Goal: Task Accomplishment & Management: Complete application form

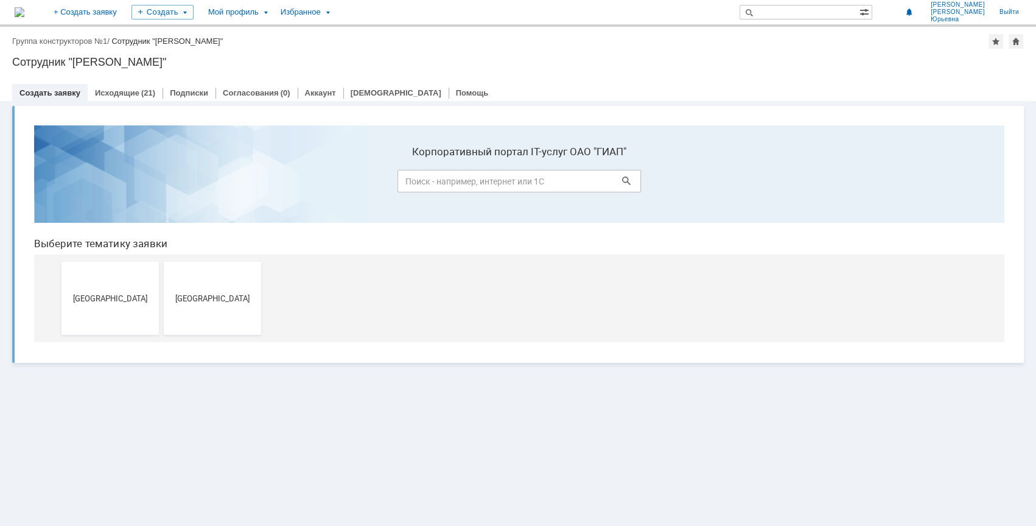
click at [486, 363] on div "Витрина услуг" at bounding box center [518, 234] width 1036 height 267
click at [112, 301] on span "[GEOGRAPHIC_DATA]" at bounding box center [110, 297] width 90 height 9
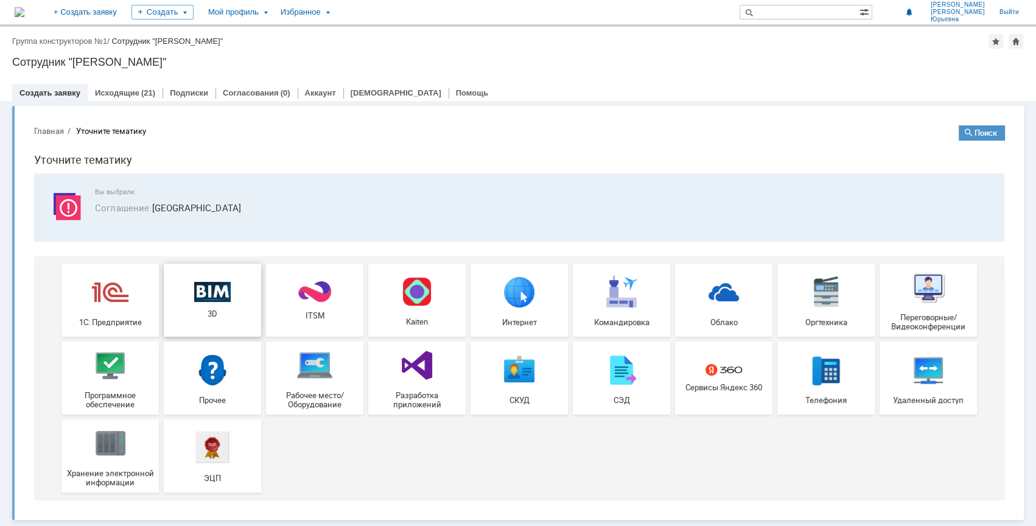
click at [204, 311] on span "3D" at bounding box center [212, 313] width 90 height 9
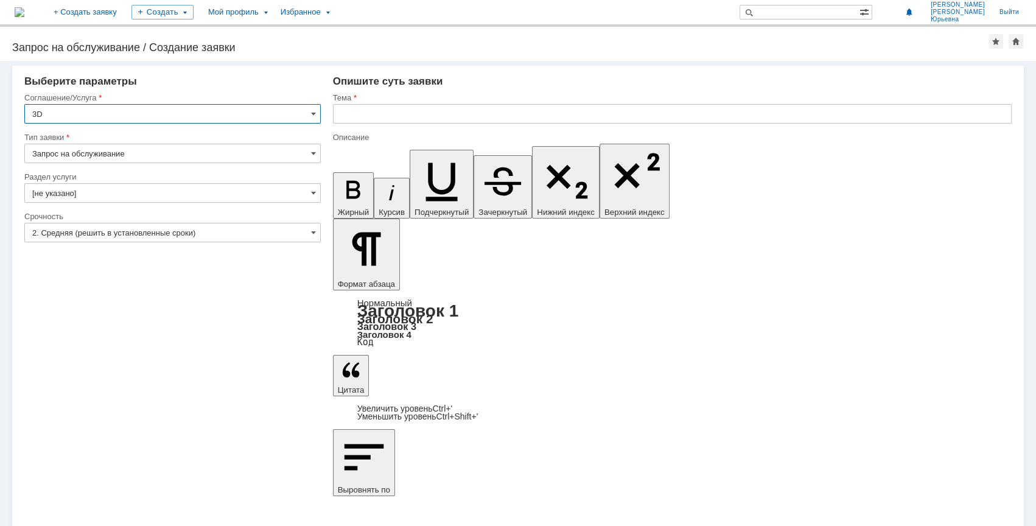
click at [94, 108] on input "3D" at bounding box center [172, 113] width 297 height 19
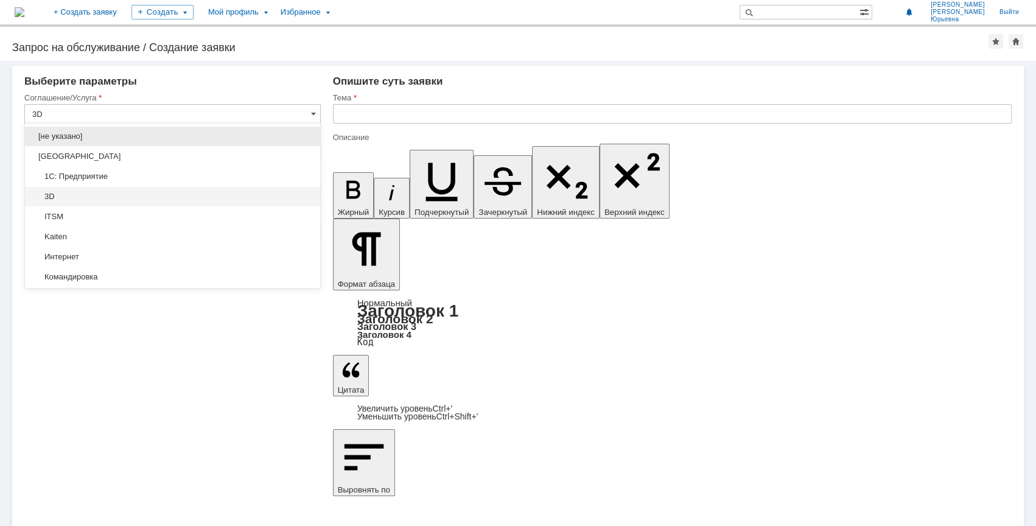
click at [65, 194] on span "3D" at bounding box center [172, 197] width 281 height 10
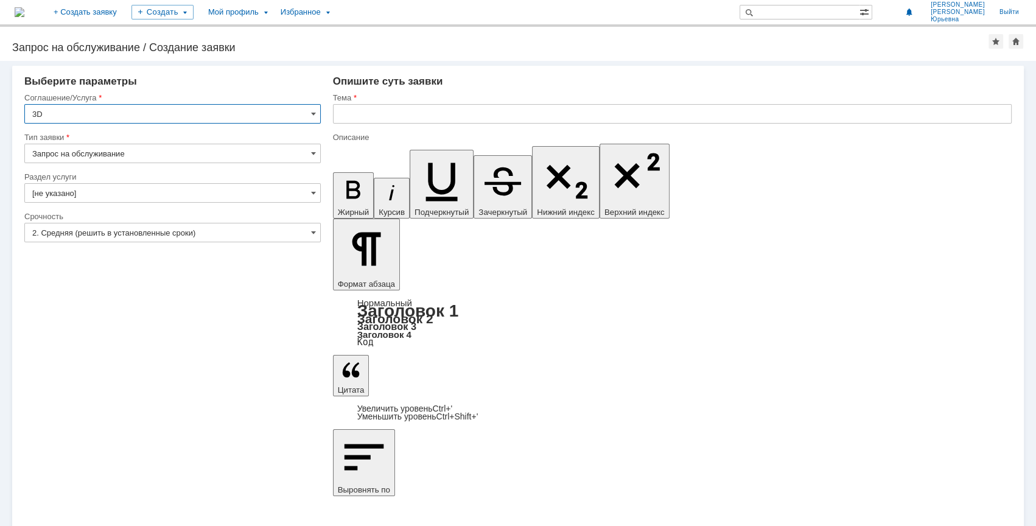
type input "3D"
click at [97, 152] on input "Запрос на обслуживание" at bounding box center [172, 153] width 297 height 19
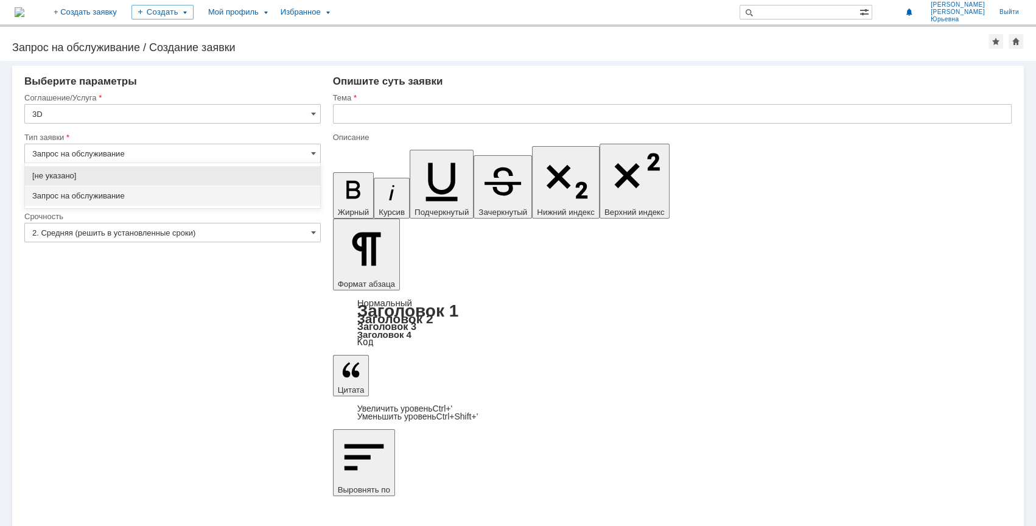
click at [139, 152] on input "Запрос на обслуживание" at bounding box center [172, 153] width 297 height 19
click at [173, 178] on span "[не указано]" at bounding box center [172, 176] width 281 height 10
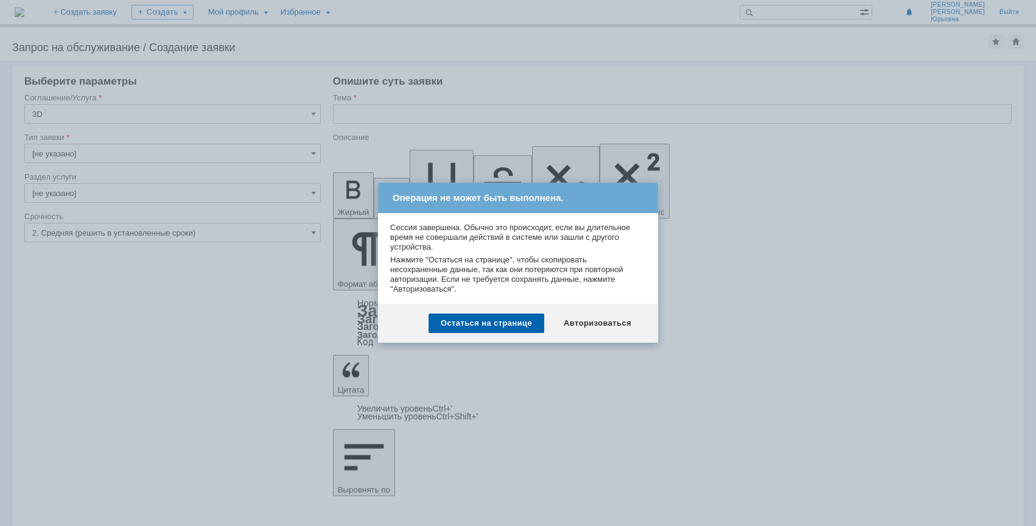
type input "[не указано]"
drag, startPoint x: 504, startPoint y: 325, endPoint x: 590, endPoint y: 336, distance: 87.2
click at [590, 336] on div "Остаться на странице Авторизоваться" at bounding box center [518, 323] width 280 height 39
click at [594, 326] on div "Авторизоваться" at bounding box center [598, 323] width 92 height 19
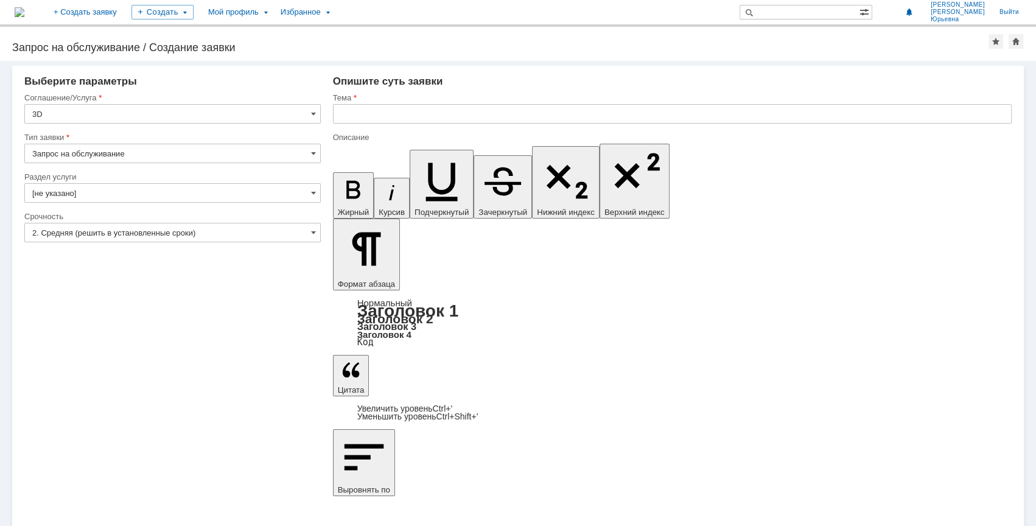
click at [104, 156] on input "Запрос на обслуживание" at bounding box center [172, 153] width 297 height 19
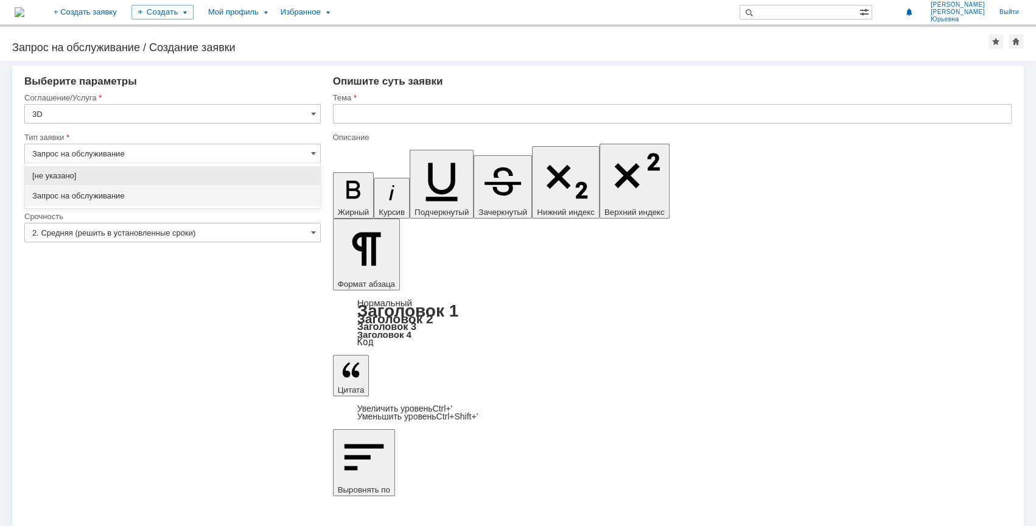
click at [247, 153] on input "Запрос на обслуживание" at bounding box center [172, 153] width 297 height 19
click at [148, 191] on span "Запрос на обслуживание" at bounding box center [172, 196] width 281 height 10
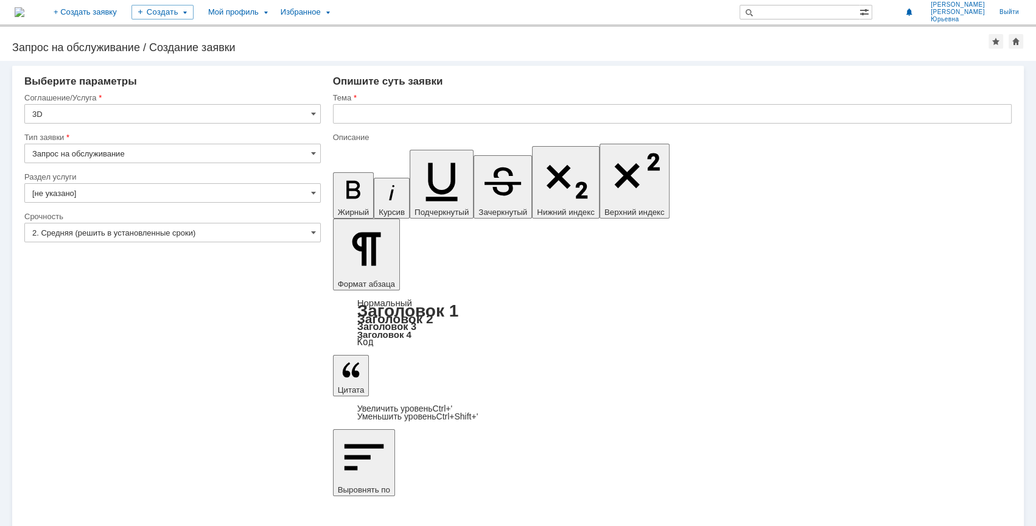
type input "Запрос на обслуживание"
click at [80, 196] on input "[не указано]" at bounding box center [172, 192] width 297 height 19
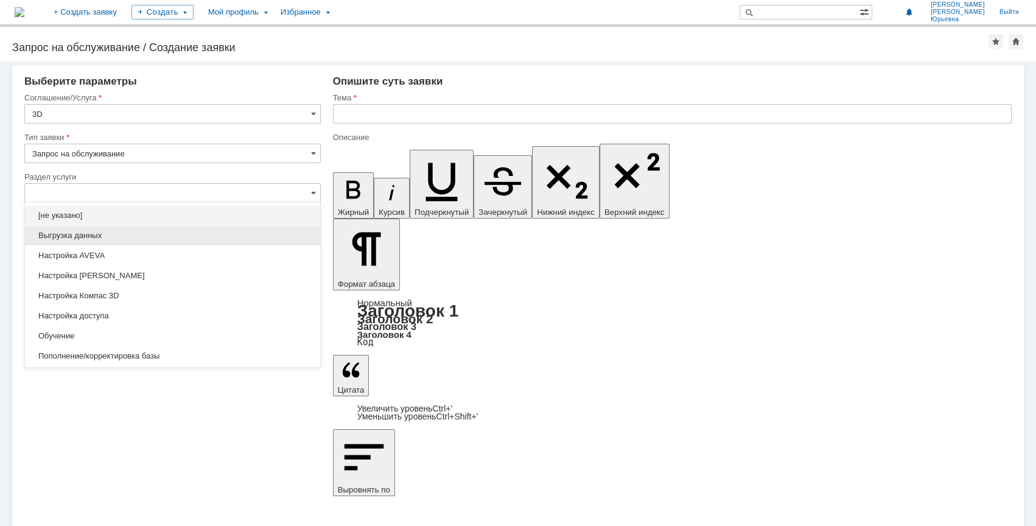
click at [122, 238] on span "Выгрузка данных" at bounding box center [172, 236] width 281 height 10
type input "Выгрузка данных"
type input "ПО: Revit/[PERSON_NAME] Проект ** Корпус **"
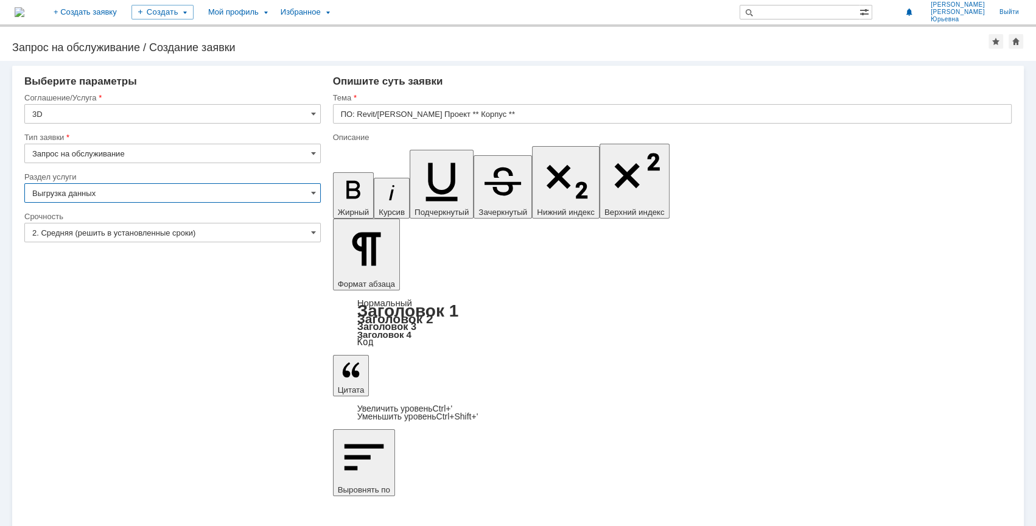
type input "Выгрузка данных"
click at [208, 231] on input "2. Средняя (решить в установленные сроки)" at bounding box center [172, 232] width 297 height 19
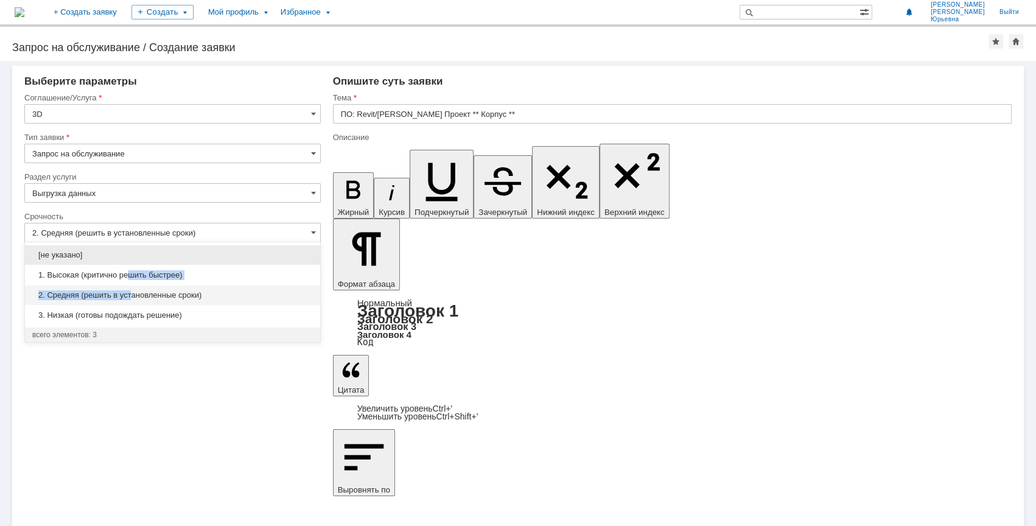
drag, startPoint x: 130, startPoint y: 276, endPoint x: 133, endPoint y: 294, distance: 17.8
click at [133, 294] on div "[не указано] 1. Высокая (критично решить быстрее) 2. Средняя (решить в установл…" at bounding box center [172, 285] width 295 height 80
drag, startPoint x: 194, startPoint y: 298, endPoint x: 448, endPoint y: 145, distance: 295.8
click at [195, 298] on span "2. Средняя (решить в установленные сроки)" at bounding box center [172, 295] width 281 height 10
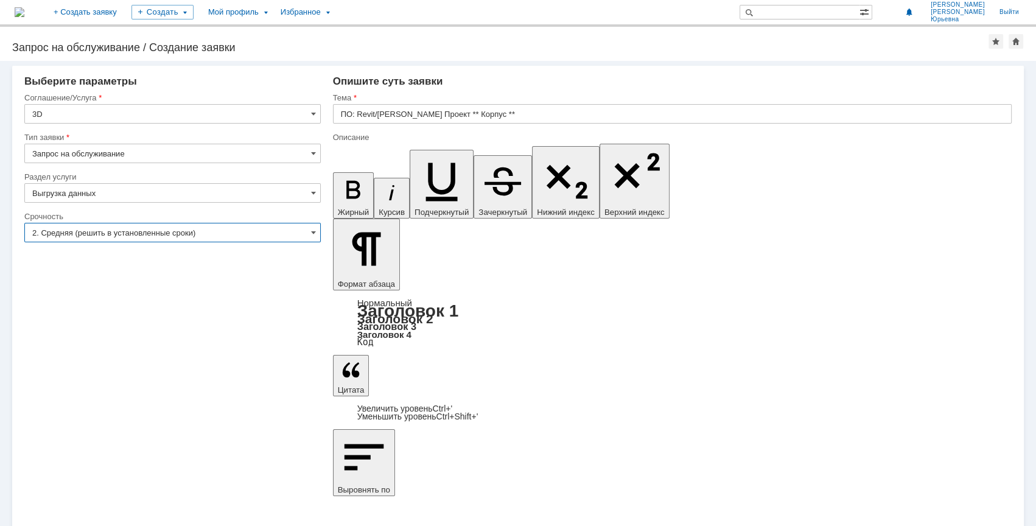
type input "2. Средняя (решить в установленные сроки)"
click at [492, 107] on input "ПО: Revit/[PERSON_NAME] Проект ** Корпус **" at bounding box center [672, 113] width 679 height 19
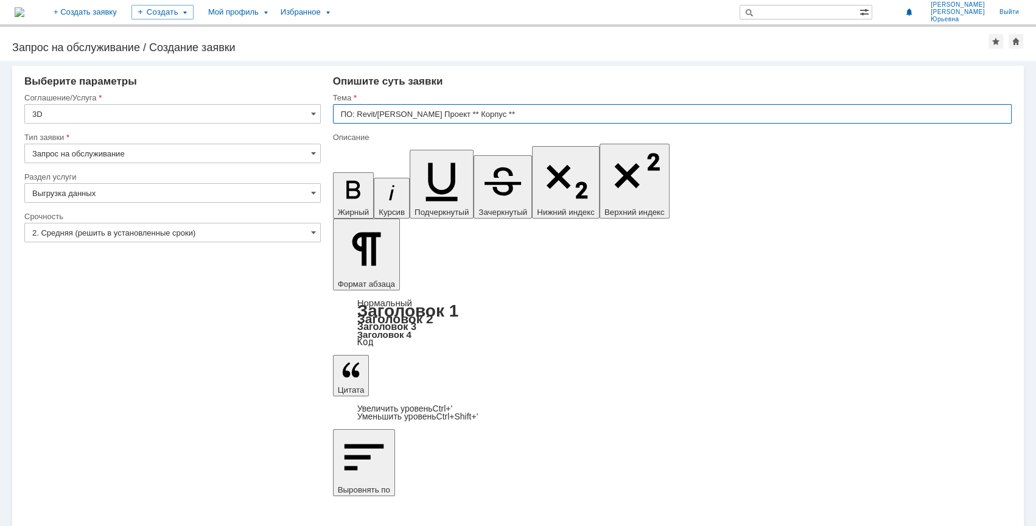
click at [376, 113] on input "ПО: Revit/[PERSON_NAME] Проект ** Корпус **" at bounding box center [672, 113] width 679 height 19
drag, startPoint x: 376, startPoint y: 113, endPoint x: 353, endPoint y: 111, distance: 23.2
click at [353, 111] on input "ПО: Revit/[PERSON_NAME] Проект ** Корпус **" at bounding box center [672, 113] width 679 height 19
click at [376, 115] on input "ПО: Revit/[PERSON_NAME] Проект ** Корпус **" at bounding box center [672, 113] width 679 height 19
drag, startPoint x: 377, startPoint y: 113, endPoint x: 356, endPoint y: 113, distance: 20.7
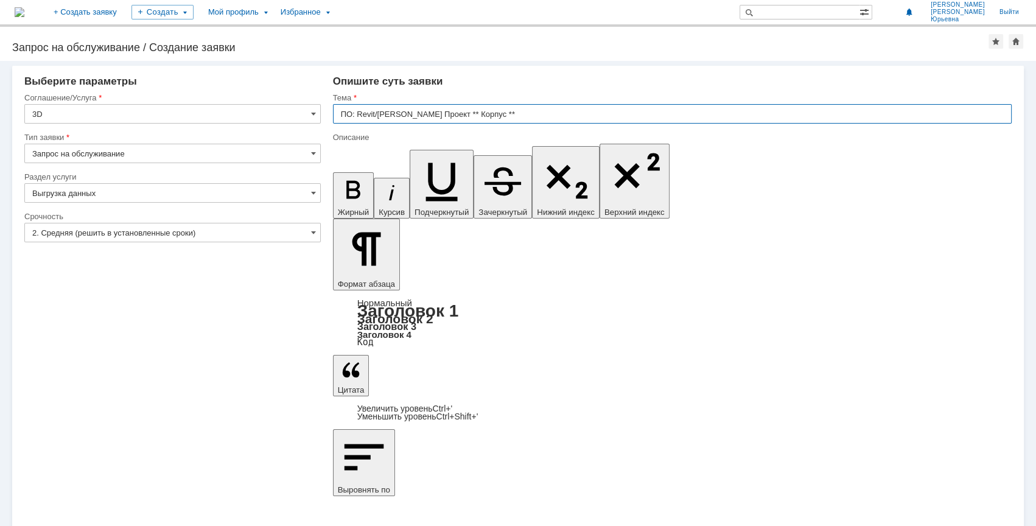
click at [356, 113] on input "ПО: Revit/[PERSON_NAME] Проект ** Корпус **" at bounding box center [672, 113] width 679 height 19
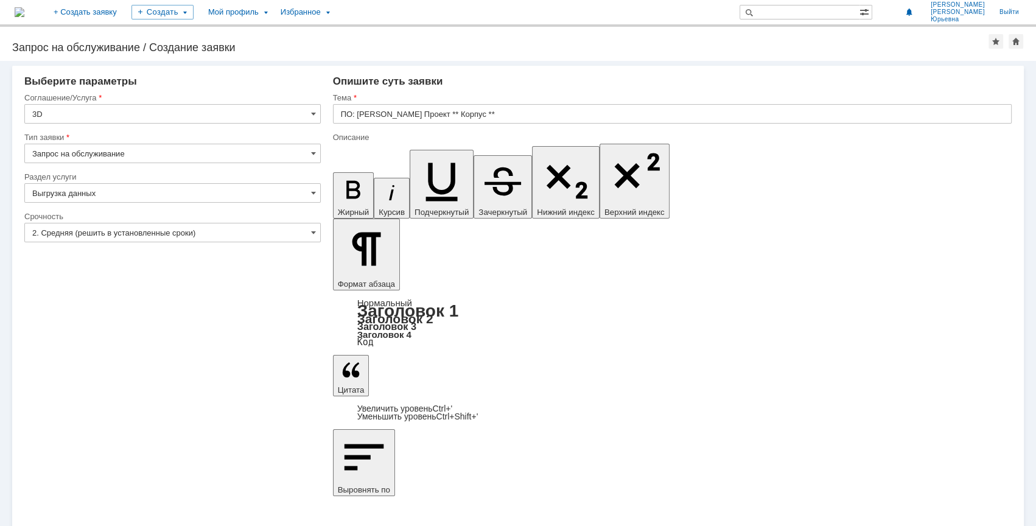
click at [493, 111] on input "ПО: [PERSON_NAME] Проект ** Корпус **" at bounding box center [672, 113] width 679 height 19
drag, startPoint x: 467, startPoint y: 111, endPoint x: 377, endPoint y: 118, distance: 90.3
click at [377, 118] on input "ПО: [PERSON_NAME] Проект ** Корпус **" at bounding box center [672, 113] width 679 height 19
click at [389, 112] on input "ПО: [PERSON_NAME]" at bounding box center [672, 113] width 679 height 19
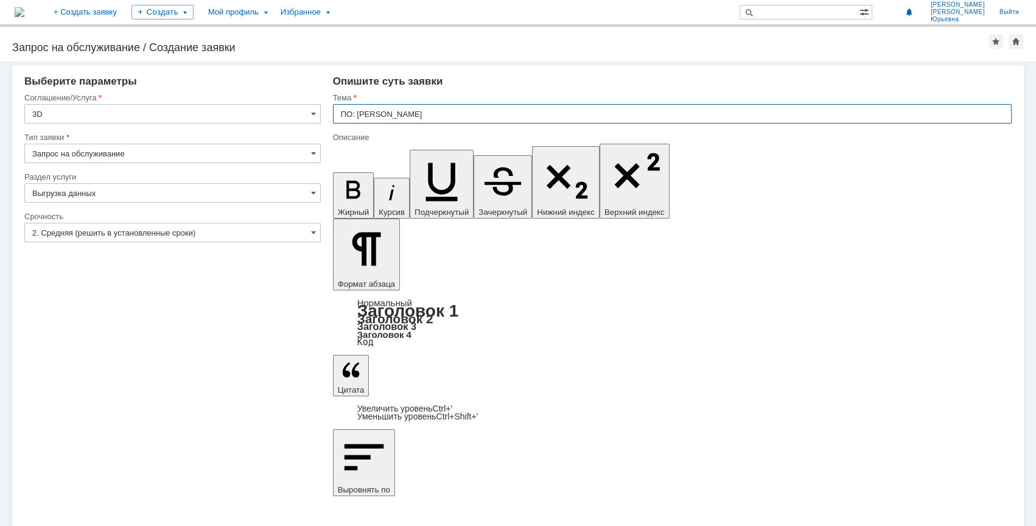
click at [388, 113] on input "ПО: [PERSON_NAME]" at bounding box center [672, 113] width 679 height 19
click at [395, 113] on input "ПО: [PERSON_NAME]" at bounding box center [672, 113] width 679 height 19
click at [401, 113] on input "ПО: [PERSON_NAME]" at bounding box center [672, 113] width 679 height 19
click at [384, 111] on input "ПО: [PERSON_NAME]" at bounding box center [672, 113] width 679 height 19
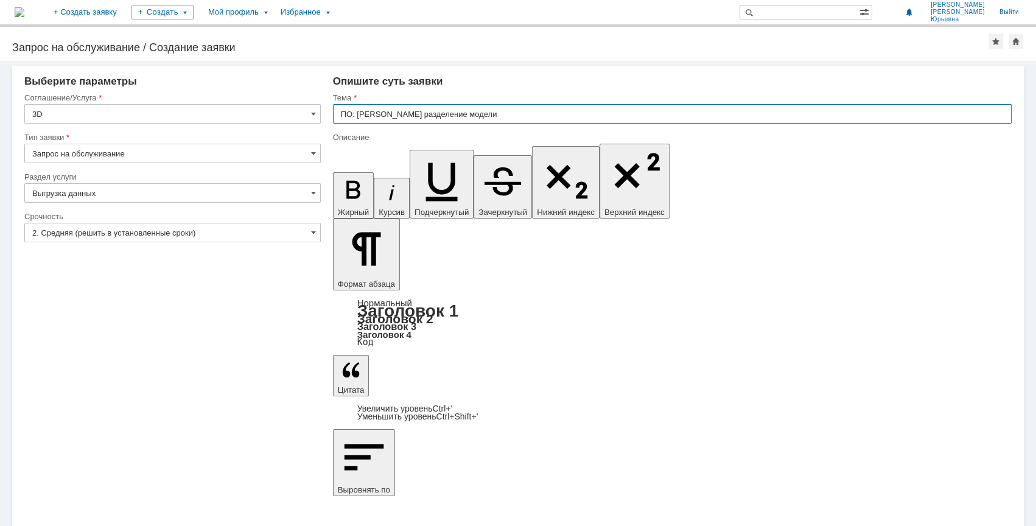
paste input "\\rudzfsv0004.giap-dz.local\3DProjects$\[PERSON_NAME]\УКЛ-7\Восст\502б_19.02"
click at [782, 107] on input "ПО: [PERSON_NAME] разделение модели \\rudzfsv0004.giap-dz.local\3DProjects$\[PE…" at bounding box center [672, 113] width 679 height 19
type input "ПО: [PERSON_NAME] разделение модели \\rudzfsv0004.giap-dz.local\3DProjects$\[PE…"
drag, startPoint x: 591, startPoint y: 3977, endPoint x: 583, endPoint y: 3984, distance: 11.2
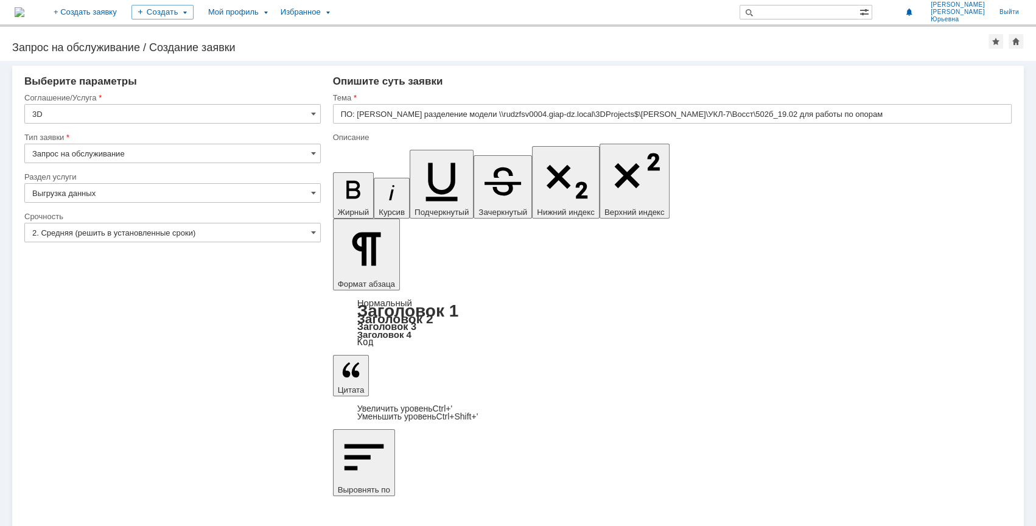
drag, startPoint x: 342, startPoint y: 3978, endPoint x: 546, endPoint y: 4017, distance: 206.9
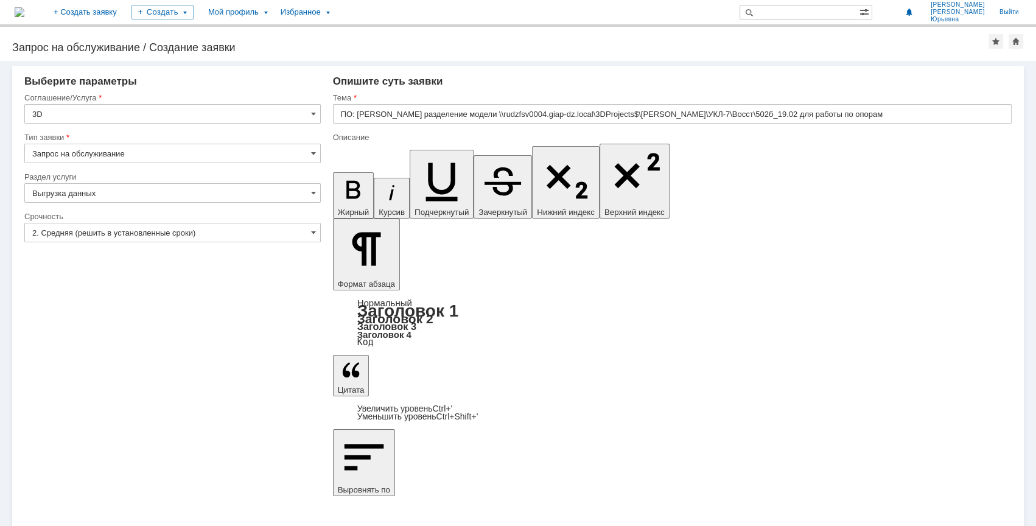
drag, startPoint x: 460, startPoint y: 4009, endPoint x: 562, endPoint y: 4011, distance: 101.7
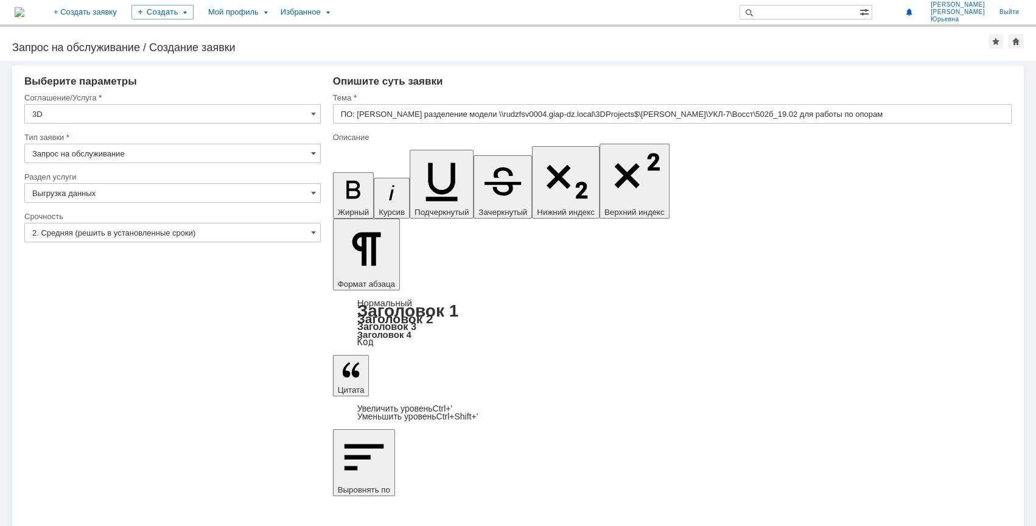
drag, startPoint x: 380, startPoint y: 3978, endPoint x: 669, endPoint y: 3981, distance: 288.6
click at [338, 174] on icon "button" at bounding box center [354, 190] width 32 height 32
drag, startPoint x: 343, startPoint y: 3987, endPoint x: 417, endPoint y: 3987, distance: 73.7
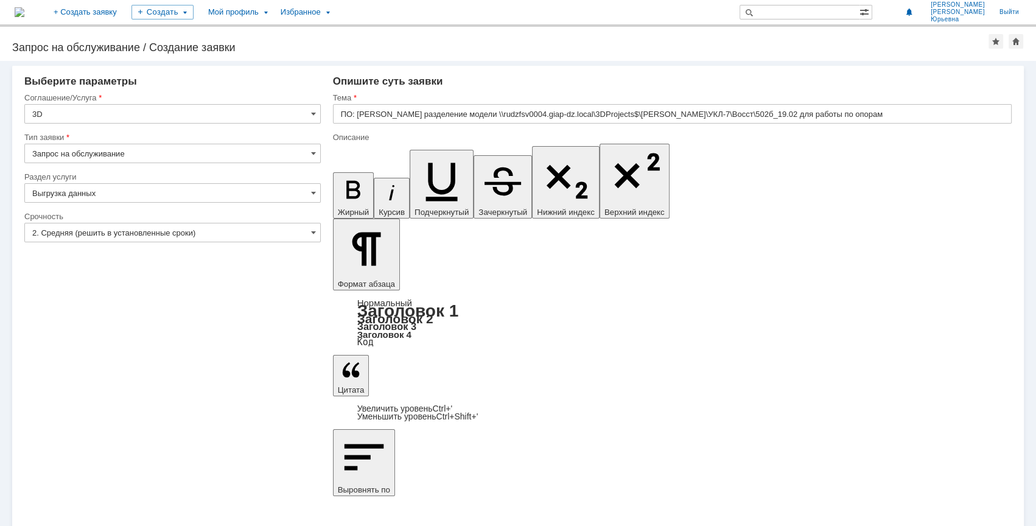
click at [415, 152] on icon "button" at bounding box center [442, 179] width 54 height 54
drag, startPoint x: 461, startPoint y: 4009, endPoint x: 577, endPoint y: 4007, distance: 115.7
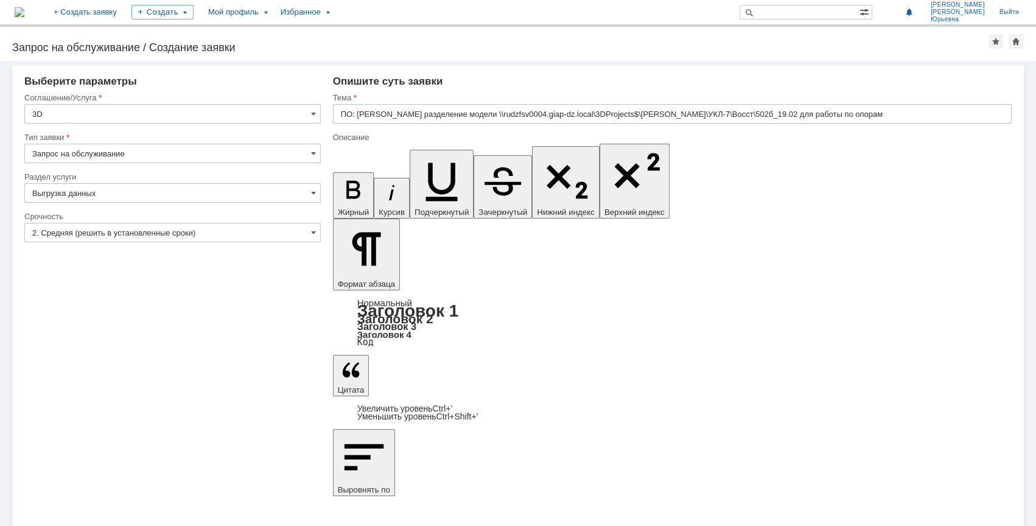
drag, startPoint x: 534, startPoint y: 3996, endPoint x: 686, endPoint y: 3996, distance: 152.2
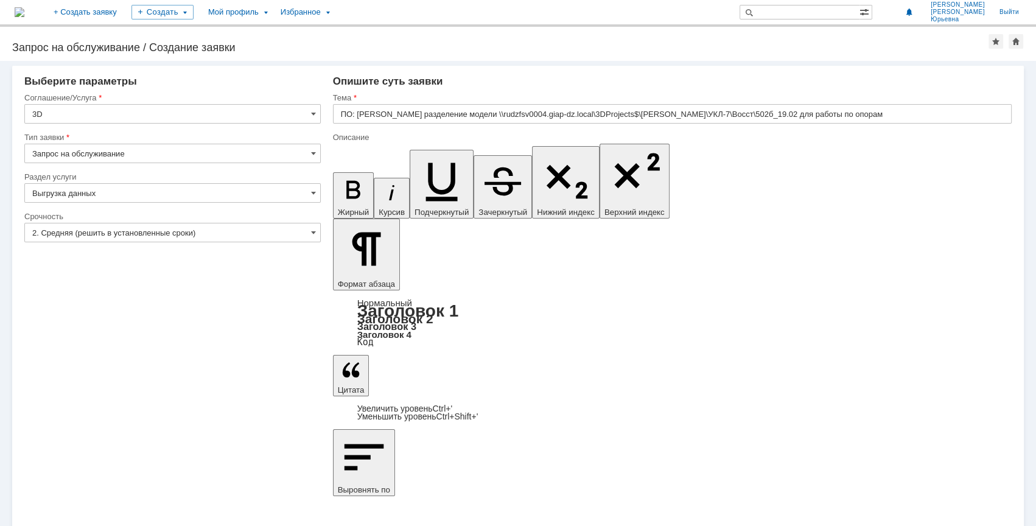
drag, startPoint x: 347, startPoint y: 4018, endPoint x: 477, endPoint y: 4019, distance: 130.3
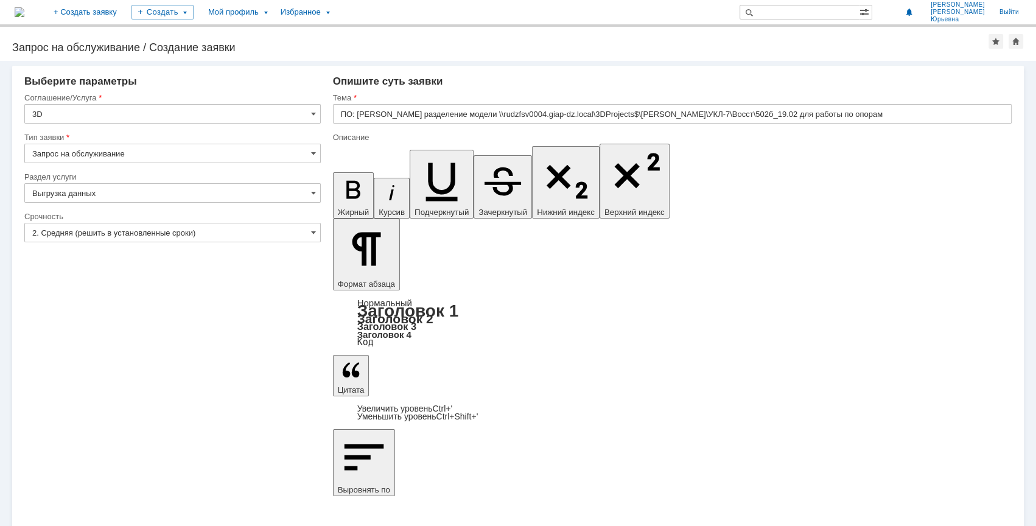
drag, startPoint x: 350, startPoint y: 3979, endPoint x: 722, endPoint y: 3978, distance: 372.0
copy div "модель " Отделение турбокомпрессии и подсобных помещений" в осях 1в-1а/А-Д"
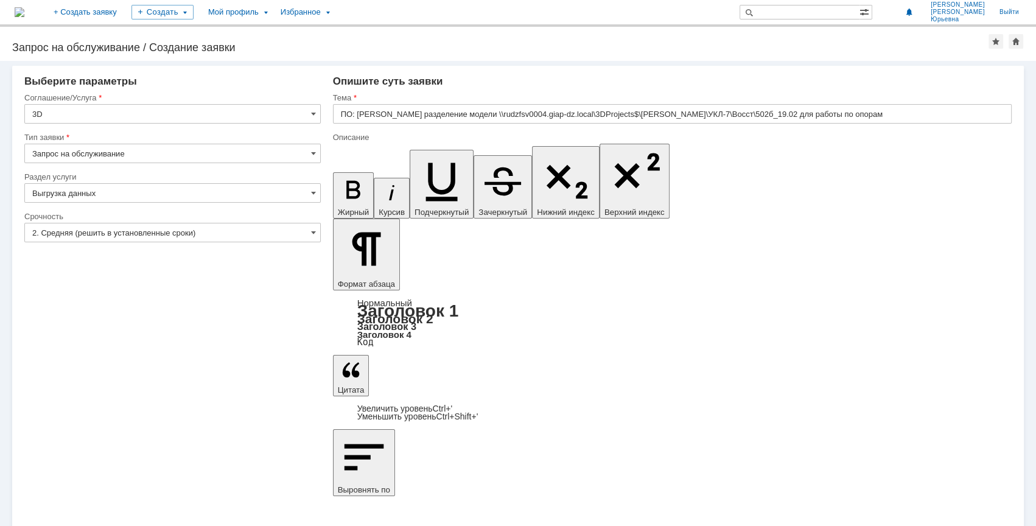
drag, startPoint x: 427, startPoint y: 4029, endPoint x: 610, endPoint y: 4029, distance: 182.7
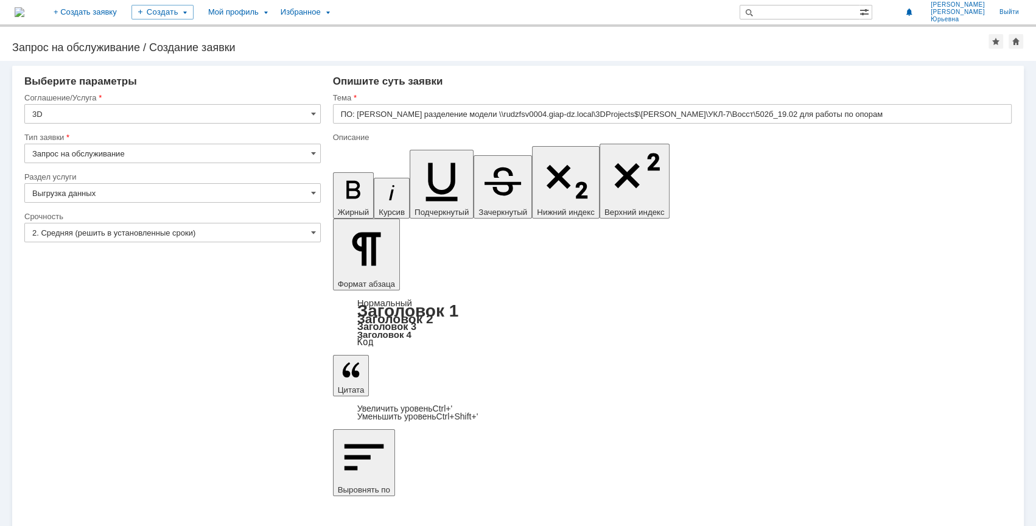
drag, startPoint x: 426, startPoint y: 3987, endPoint x: 670, endPoint y: 4153, distance: 295.0
copy div "стадии по опорам :"
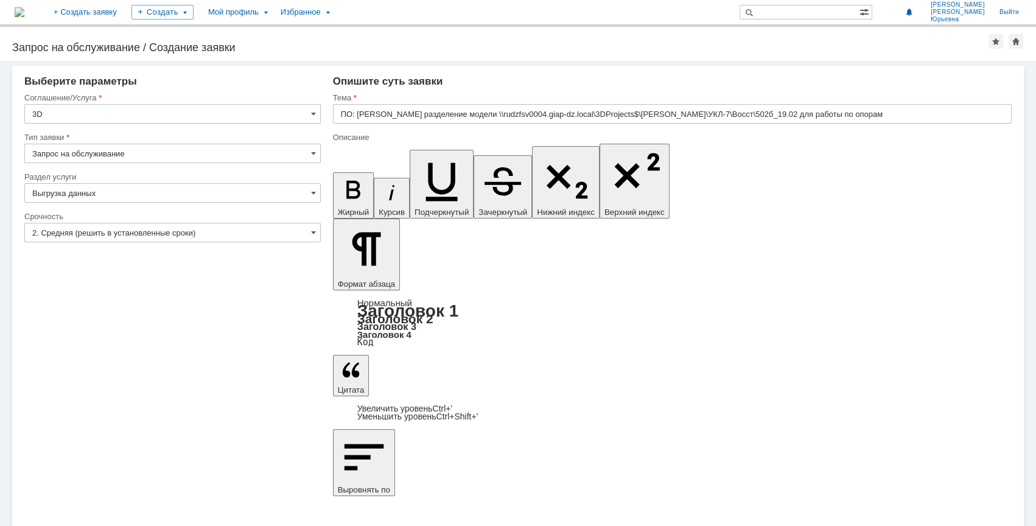
drag, startPoint x: 353, startPoint y: 4021, endPoint x: 474, endPoint y: 4022, distance: 121.2
click at [415, 152] on icon "button" at bounding box center [442, 179] width 54 height 54
drag, startPoint x: 431, startPoint y: 4040, endPoint x: 315, endPoint y: 4038, distance: 116.3
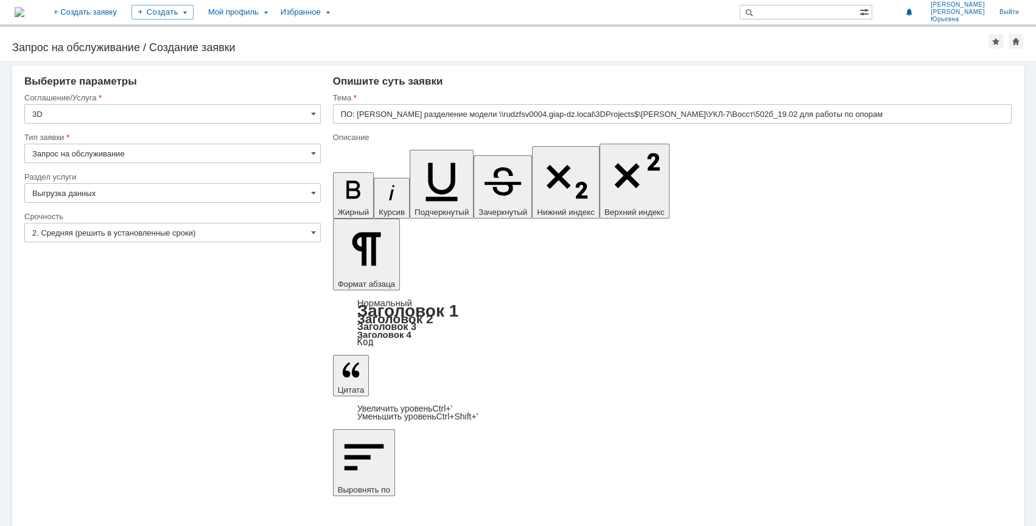
click at [339, 174] on icon "button" at bounding box center [354, 190] width 32 height 32
drag, startPoint x: 342, startPoint y: 4031, endPoint x: 617, endPoint y: 4029, distance: 275.2
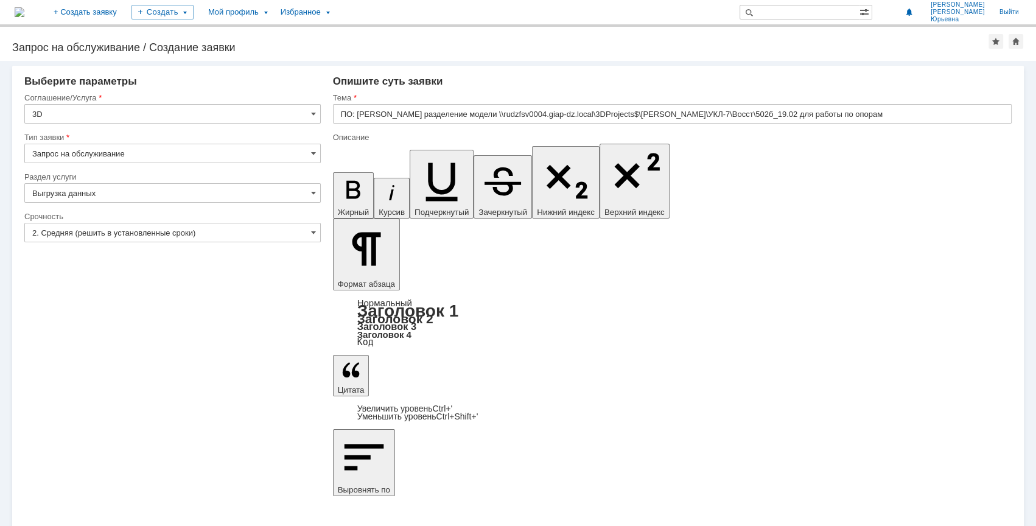
copy div "модель " Отделение отделение конверсии" в осях 1в-1а/Д-Ж1"
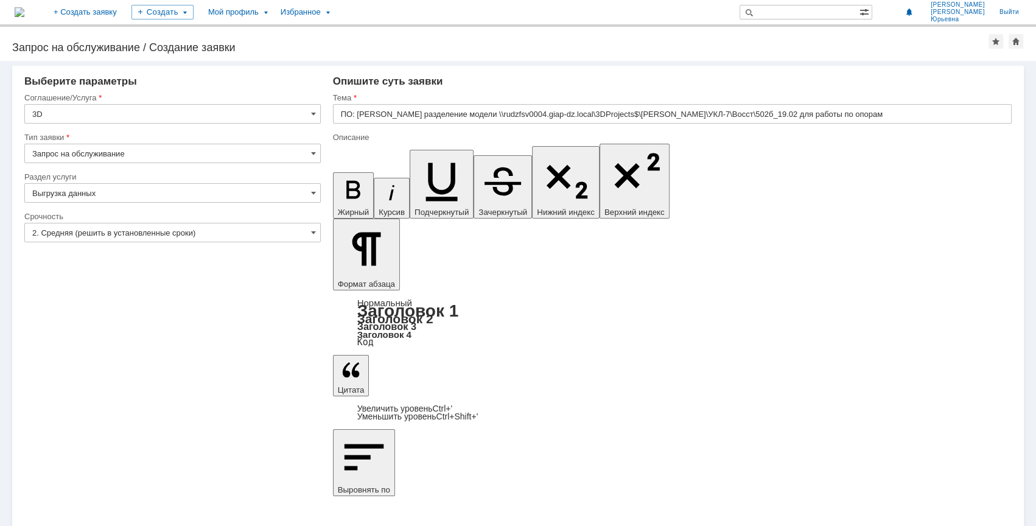
drag, startPoint x: 381, startPoint y: 4059, endPoint x: 612, endPoint y: 4064, distance: 230.8
drag, startPoint x: 381, startPoint y: 4056, endPoint x: 522, endPoint y: 4057, distance: 141.3
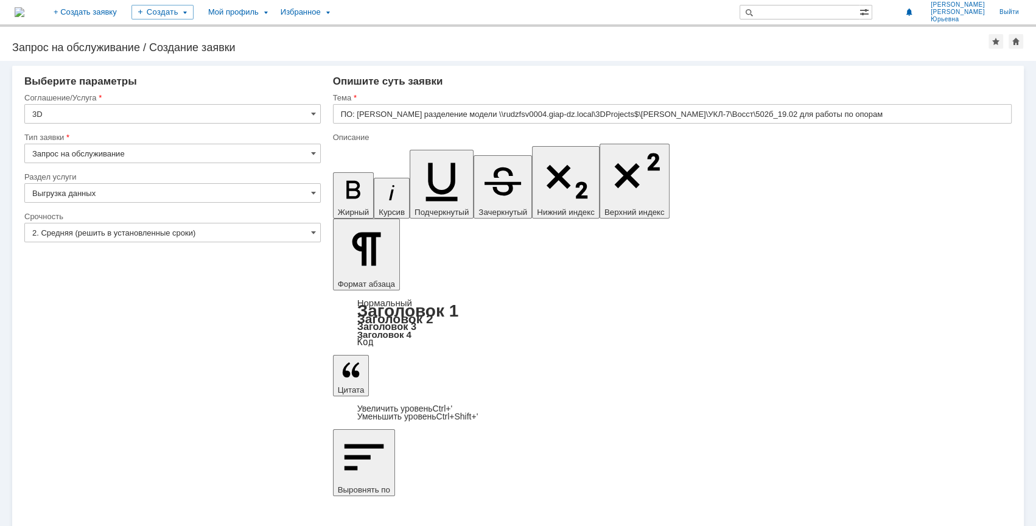
scroll to position [349, 2]
drag, startPoint x: 472, startPoint y: 4059, endPoint x: 486, endPoint y: 4057, distance: 13.5
drag, startPoint x: 519, startPoint y: 4059, endPoint x: 531, endPoint y: 4060, distance: 12.2
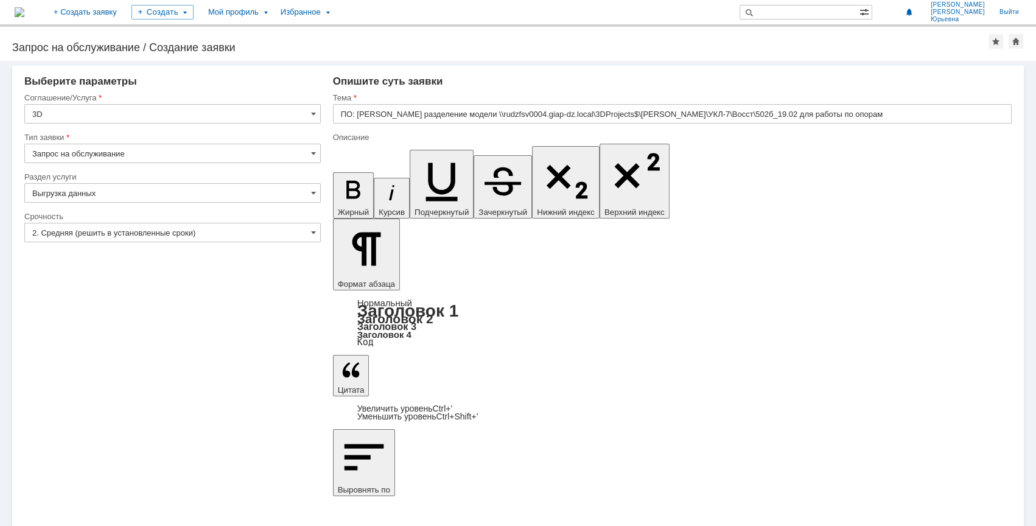
copy div "И-К"
drag, startPoint x: 595, startPoint y: 4056, endPoint x: 617, endPoint y: 4056, distance: 21.3
drag, startPoint x: 535, startPoint y: 4056, endPoint x: 471, endPoint y: 4063, distance: 64.3
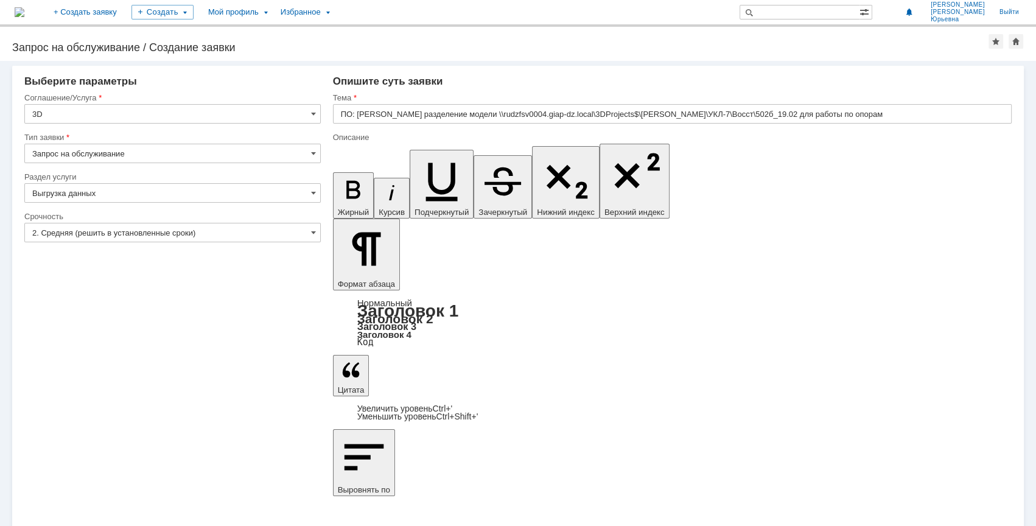
drag, startPoint x: 377, startPoint y: 4059, endPoint x: 472, endPoint y: 4059, distance: 95.0
click at [346, 181] on icon "button" at bounding box center [353, 190] width 14 height 18
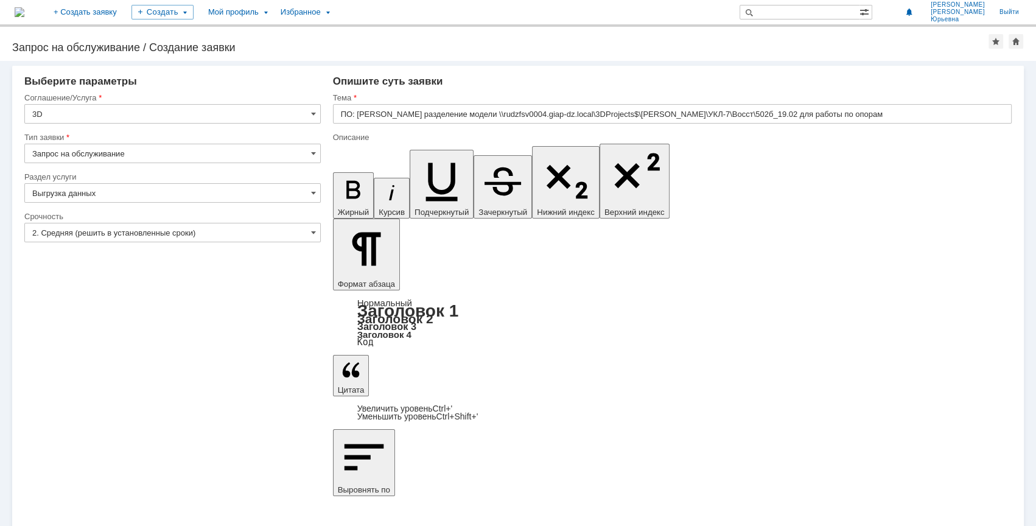
scroll to position [340, 2]
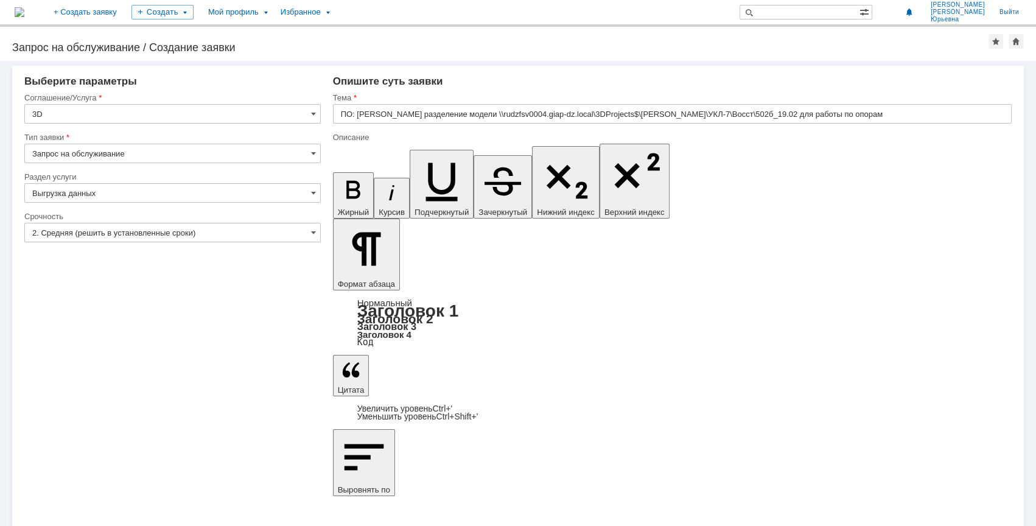
drag, startPoint x: 353, startPoint y: 3980, endPoint x: 669, endPoint y: 4136, distance: 352.4
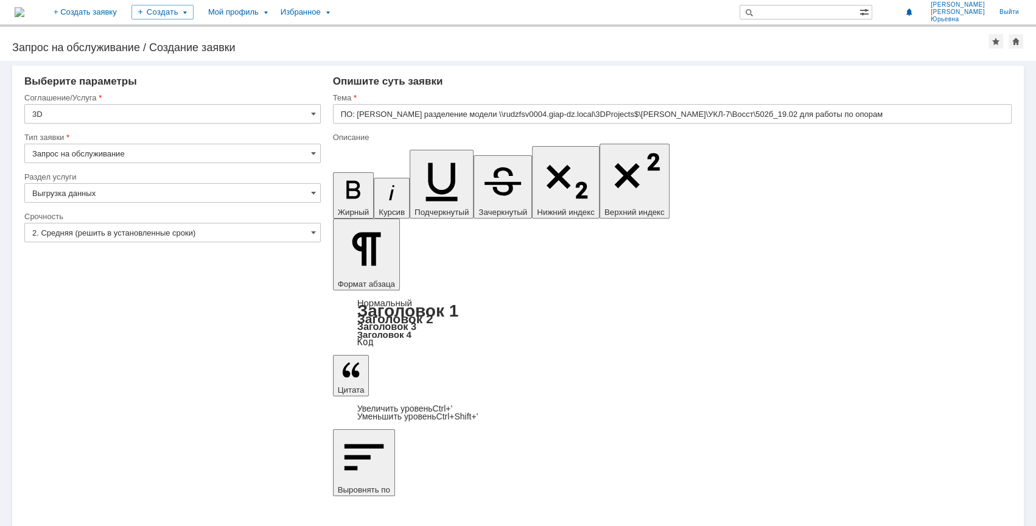
drag, startPoint x: 444, startPoint y: 131, endPoint x: 407, endPoint y: 142, distance: 38.7
click at [442, 131] on div at bounding box center [672, 128] width 679 height 9
click at [340, 174] on icon "button" at bounding box center [354, 190] width 32 height 32
drag, startPoint x: 354, startPoint y: 4028, endPoint x: 355, endPoint y: 3972, distance: 56.6
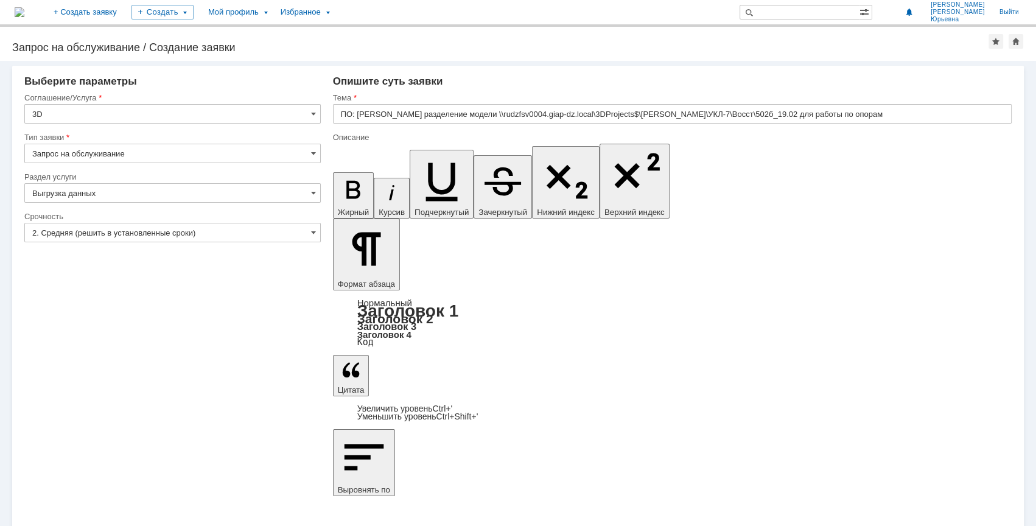
click at [340, 174] on icon "button" at bounding box center [354, 190] width 32 height 32
drag, startPoint x: 353, startPoint y: 4070, endPoint x: 331, endPoint y: 4065, distance: 22.5
drag, startPoint x: 336, startPoint y: 152, endPoint x: 352, endPoint y: 152, distance: 15.8
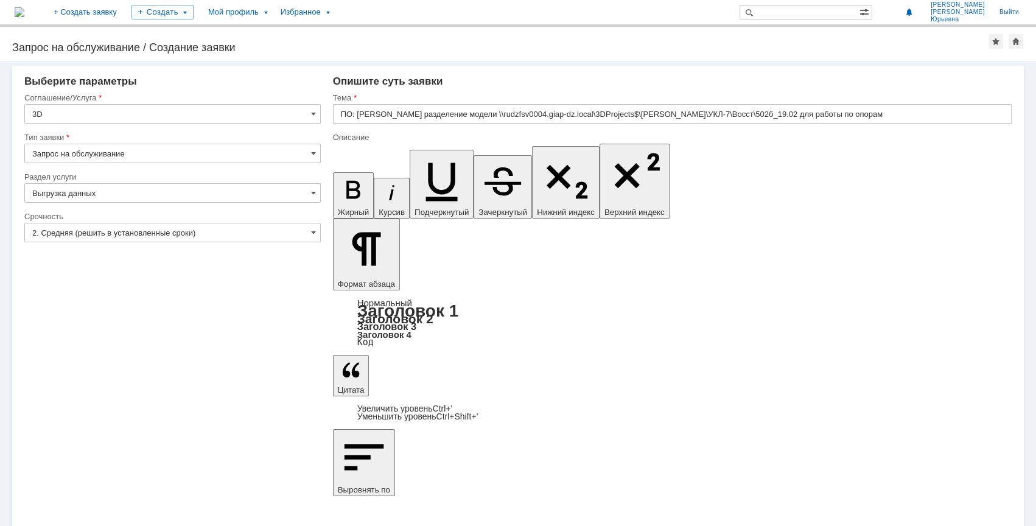
click at [338, 174] on icon "button" at bounding box center [354, 190] width 32 height 32
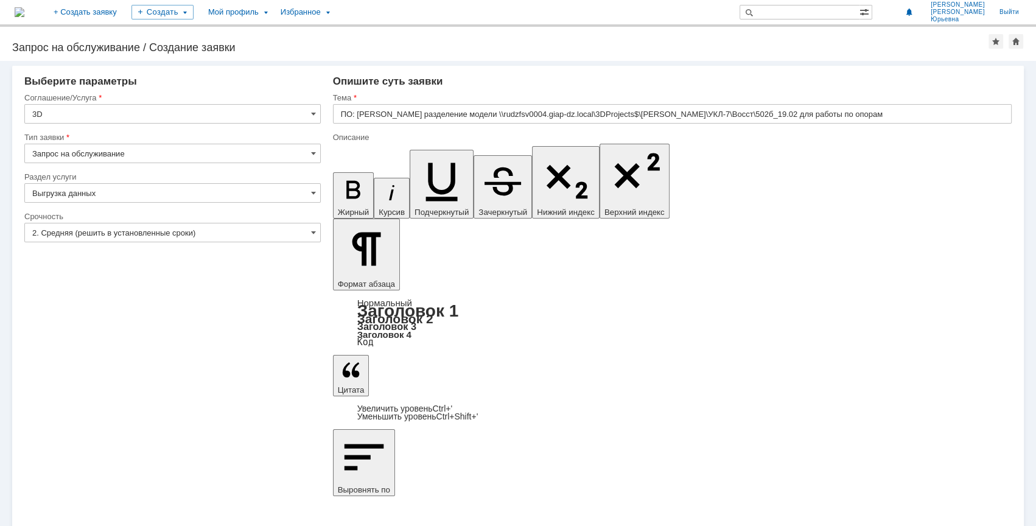
drag, startPoint x: 441, startPoint y: 4062, endPoint x: 435, endPoint y: 4061, distance: 6.2
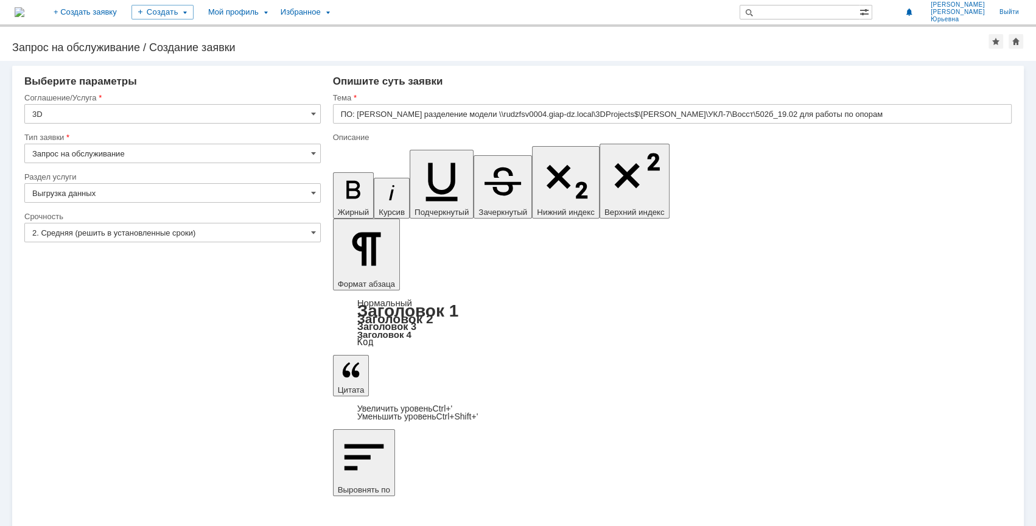
drag, startPoint x: 407, startPoint y: 4058, endPoint x: 416, endPoint y: 4058, distance: 8.5
copy div "№"
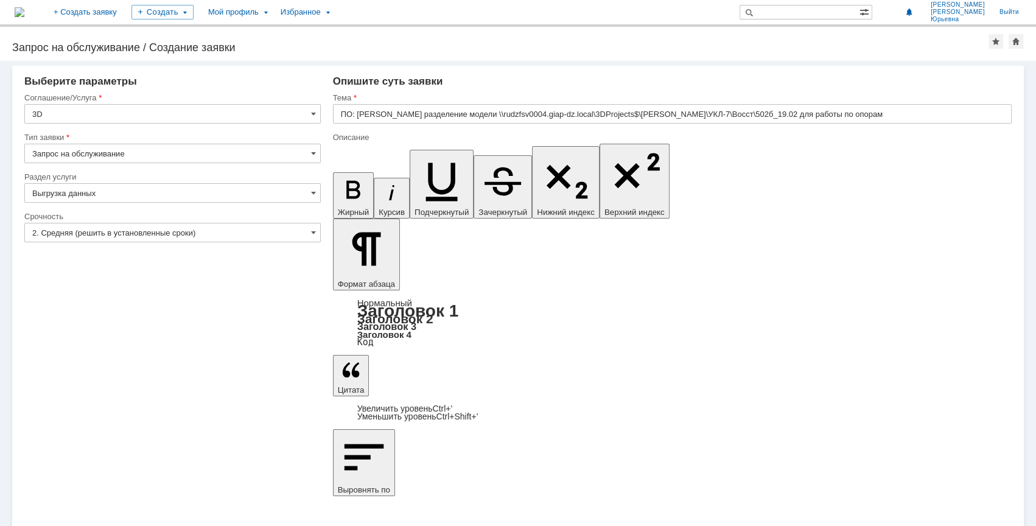
drag, startPoint x: 345, startPoint y: 4059, endPoint x: 479, endPoint y: 4059, distance: 133.9
click at [426, 163] on icon "button" at bounding box center [442, 182] width 32 height 38
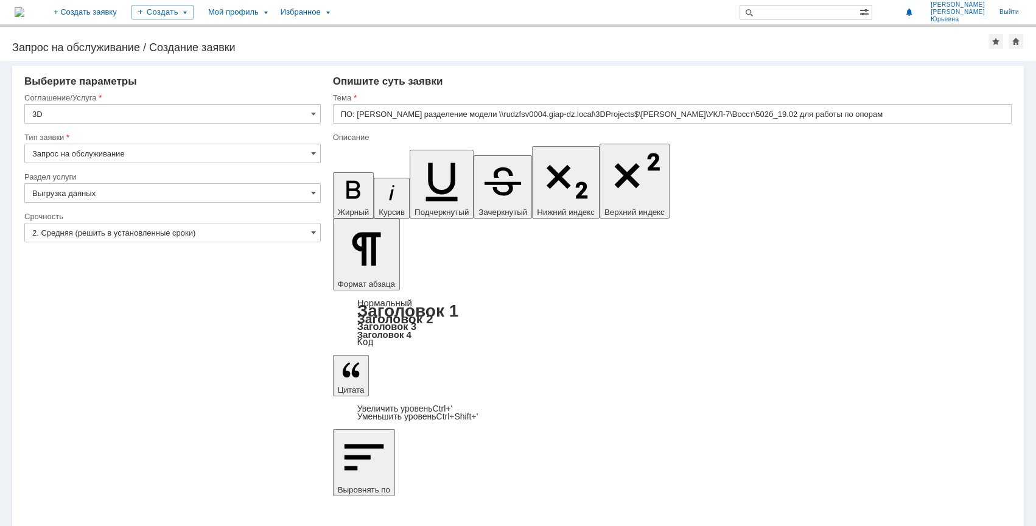
drag, startPoint x: 342, startPoint y: 4096, endPoint x: 570, endPoint y: 4096, distance: 228.3
drag, startPoint x: 346, startPoint y: 4109, endPoint x: 545, endPoint y: 4090, distance: 199.9
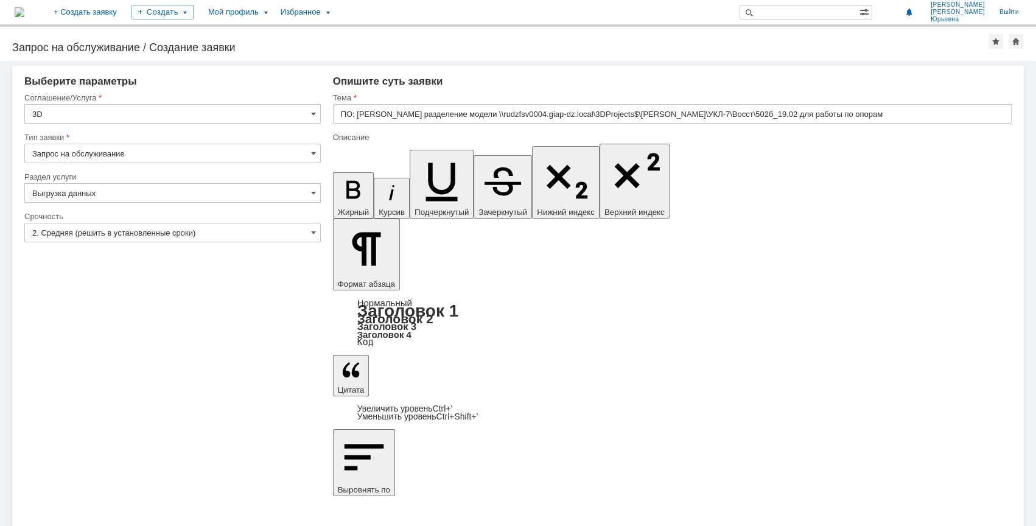
drag, startPoint x: 343, startPoint y: 4089, endPoint x: 348, endPoint y: 4111, distance: 22.3
drag, startPoint x: 343, startPoint y: 4088, endPoint x: 345, endPoint y: 4108, distance: 20.2
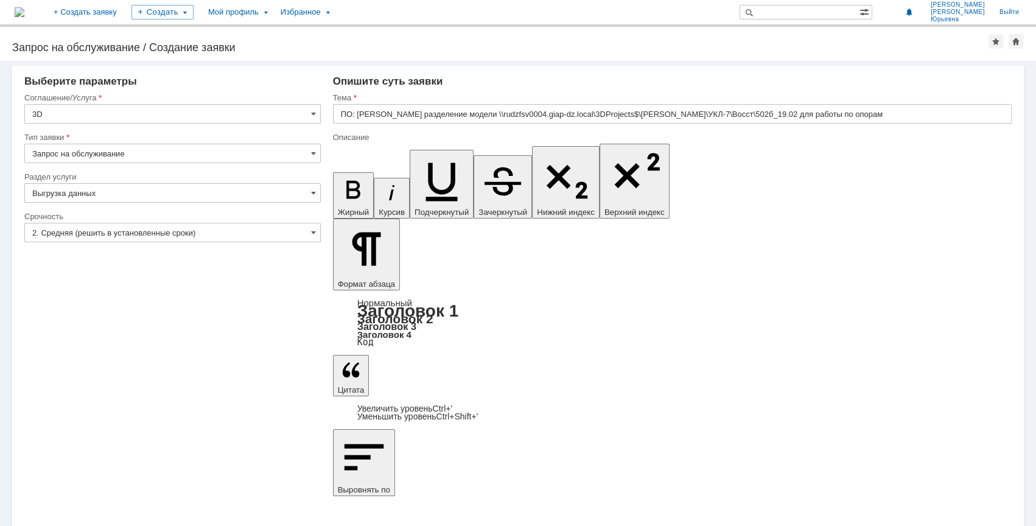
drag, startPoint x: 402, startPoint y: 4090, endPoint x: 523, endPoint y: 4081, distance: 120.9
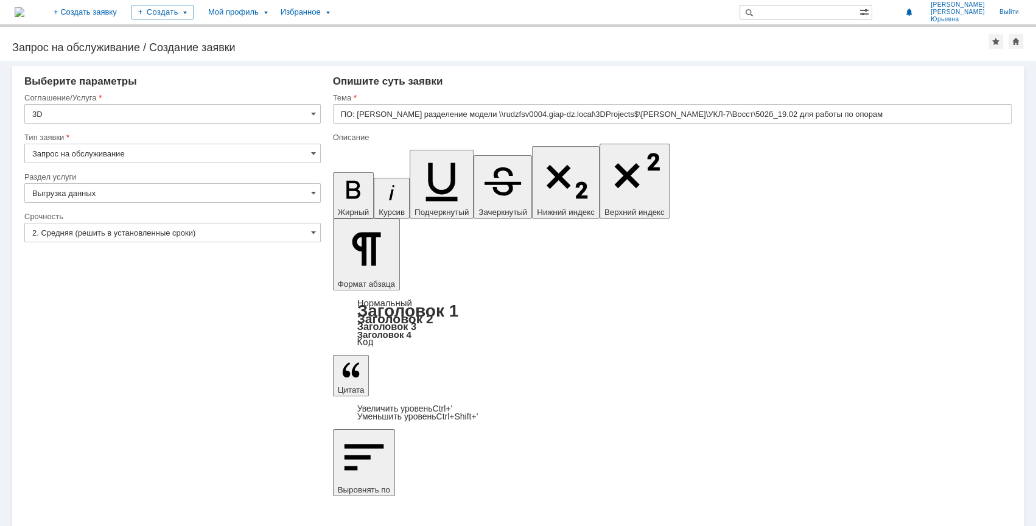
drag, startPoint x: 370, startPoint y: 147, endPoint x: 387, endPoint y: 158, distance: 20.5
click at [415, 152] on icon "button" at bounding box center [442, 179] width 54 height 54
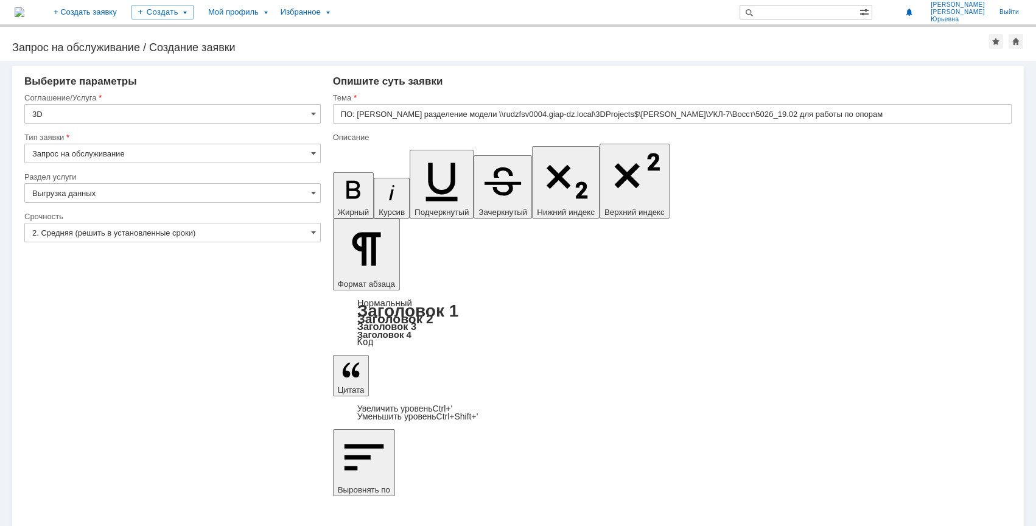
drag, startPoint x: 397, startPoint y: 4017, endPoint x: 498, endPoint y: 4017, distance: 101.1
click at [415, 152] on icon "button" at bounding box center [442, 179] width 54 height 54
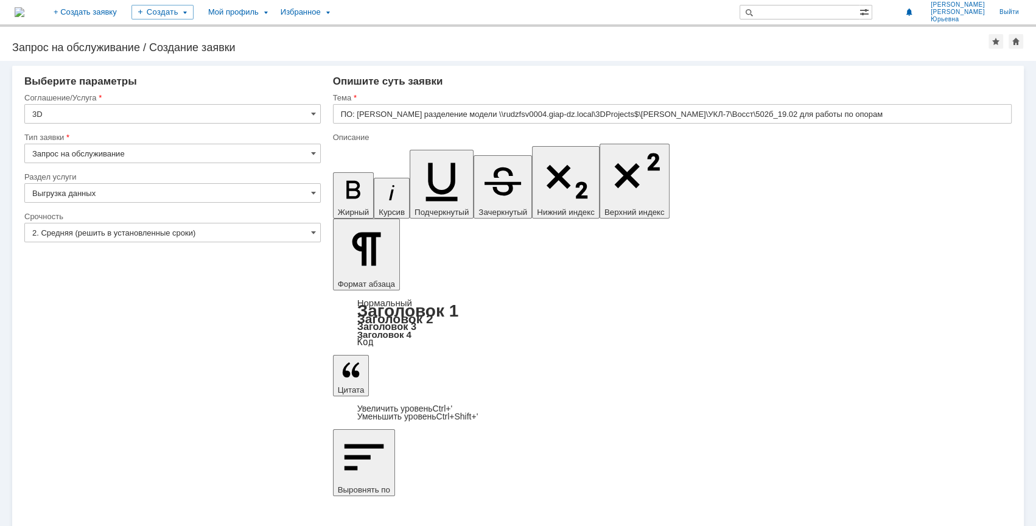
drag, startPoint x: 345, startPoint y: 4099, endPoint x: 345, endPoint y: 4109, distance: 9.7
drag, startPoint x: 344, startPoint y: 4099, endPoint x: 360, endPoint y: 4110, distance: 19.3
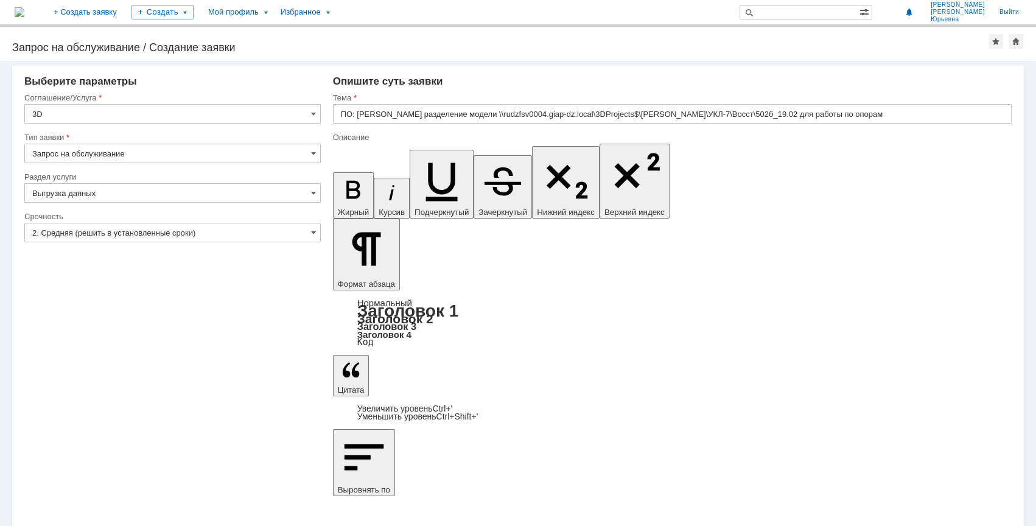
drag, startPoint x: 344, startPoint y: 4099, endPoint x: 337, endPoint y: 4117, distance: 18.9
drag, startPoint x: 342, startPoint y: 4022, endPoint x: 469, endPoint y: 4014, distance: 127.5
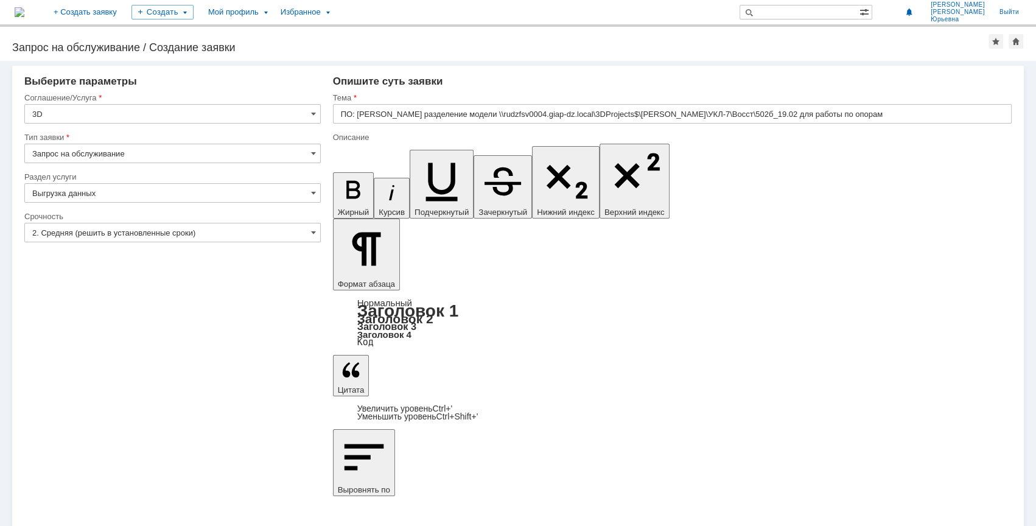
copy div "Задание МО №0073 рев.0 и 1"
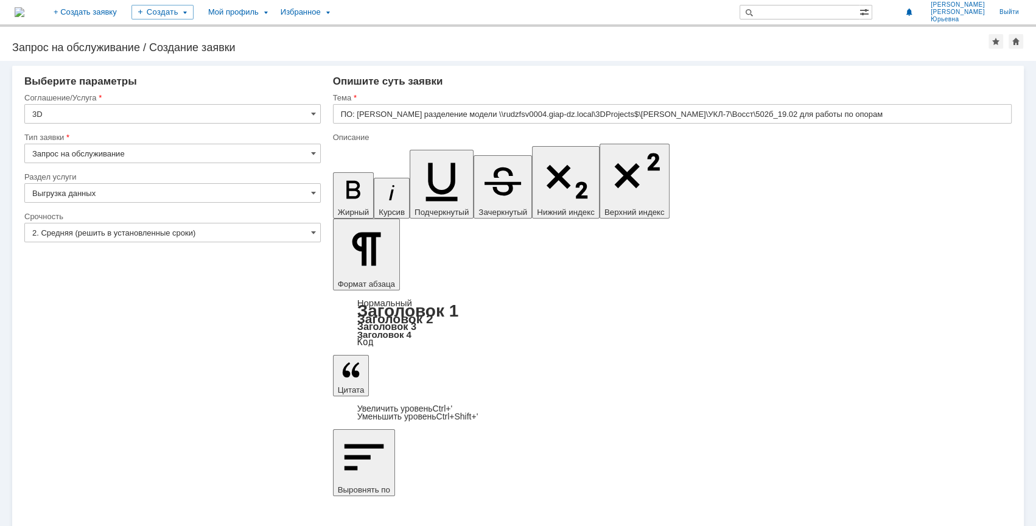
drag, startPoint x: 463, startPoint y: 4127, endPoint x: 335, endPoint y: 4126, distance: 127.9
drag, startPoint x: 424, startPoint y: 4117, endPoint x: 411, endPoint y: 4120, distance: 13.3
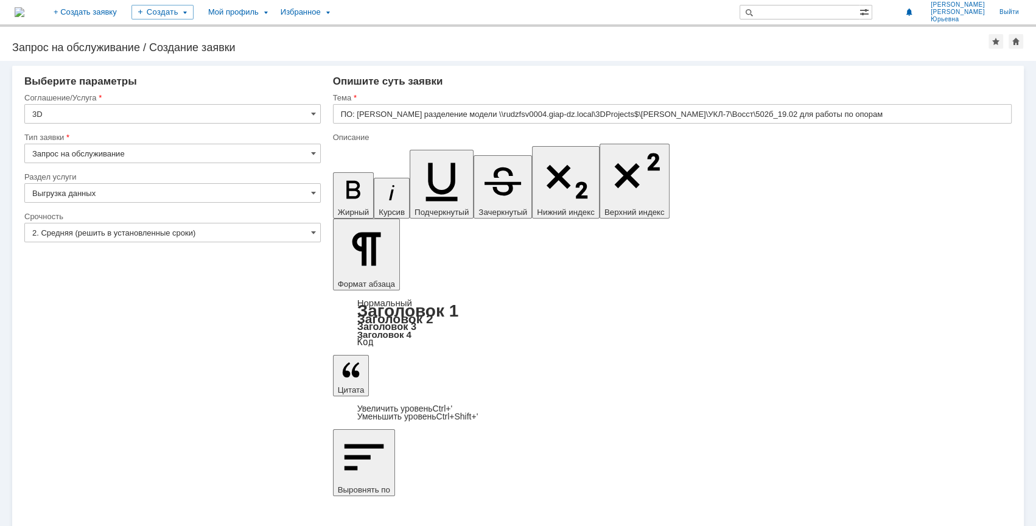
scroll to position [250, 2]
drag, startPoint x: 388, startPoint y: 4115, endPoint x: 665, endPoint y: 4282, distance: 322.6
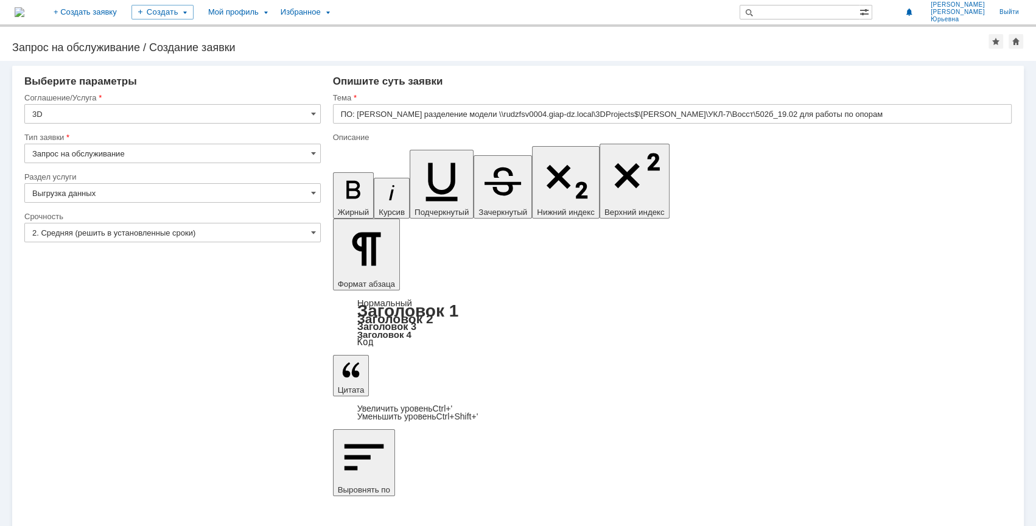
drag, startPoint x: 393, startPoint y: 4119, endPoint x: 660, endPoint y: 4280, distance: 311.4
drag, startPoint x: 343, startPoint y: 4123, endPoint x: 343, endPoint y: 4143, distance: 20.1
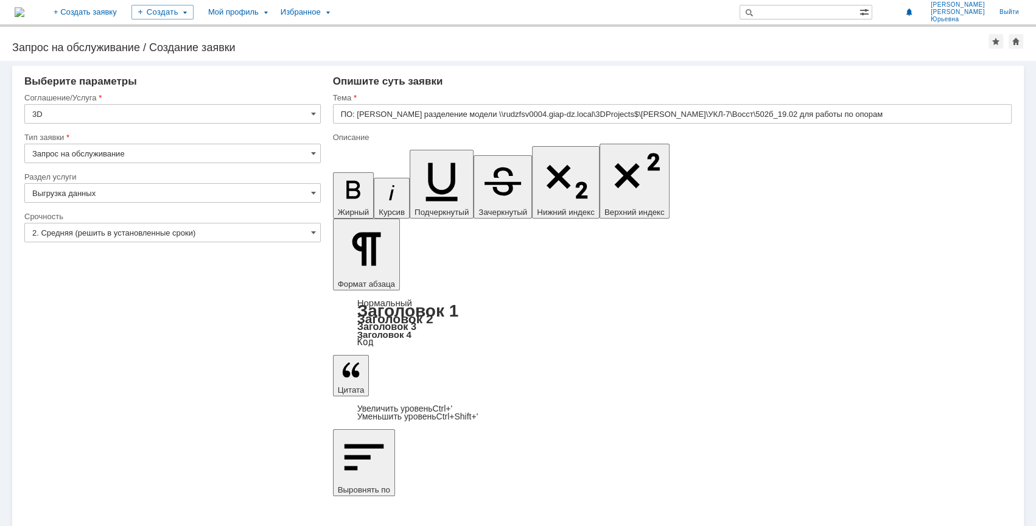
drag, startPoint x: 342, startPoint y: 4076, endPoint x: 365, endPoint y: 4079, distance: 23.3
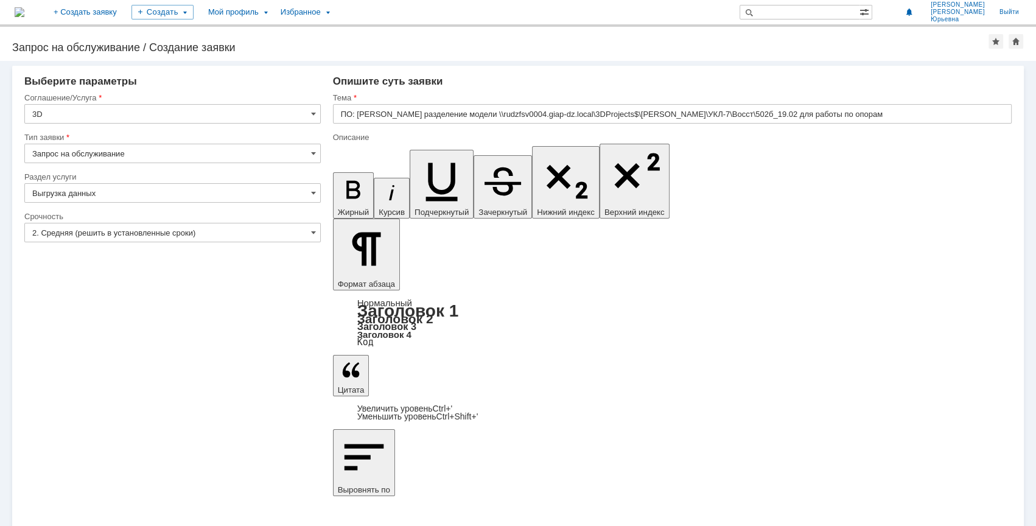
drag, startPoint x: 341, startPoint y: 4078, endPoint x: 405, endPoint y: 4076, distance: 64.0
drag, startPoint x: 440, startPoint y: 4029, endPoint x: 483, endPoint y: 4030, distance: 43.2
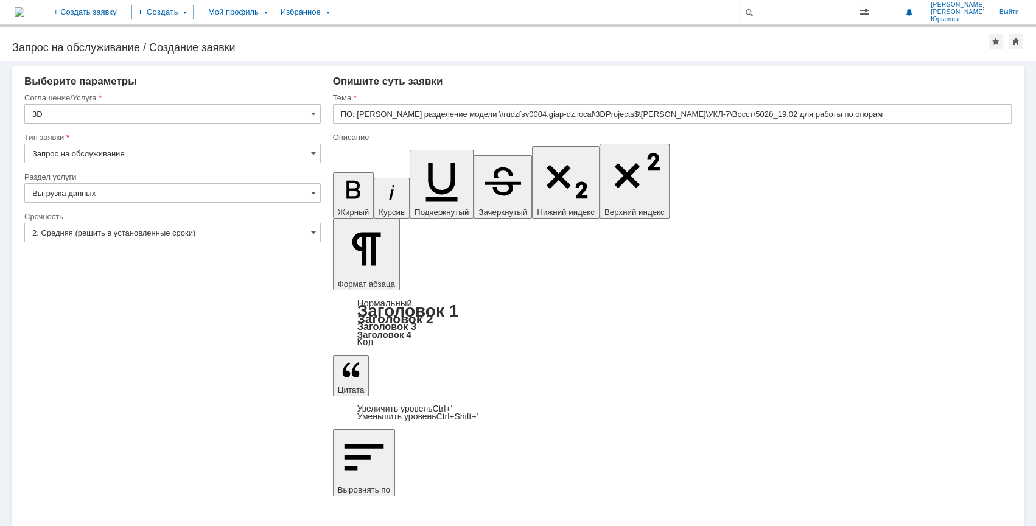
drag, startPoint x: 569, startPoint y: 3975, endPoint x: 335, endPoint y: 3981, distance: 233.9
drag, startPoint x: 391, startPoint y: 127, endPoint x: 373, endPoint y: 133, distance: 19.8
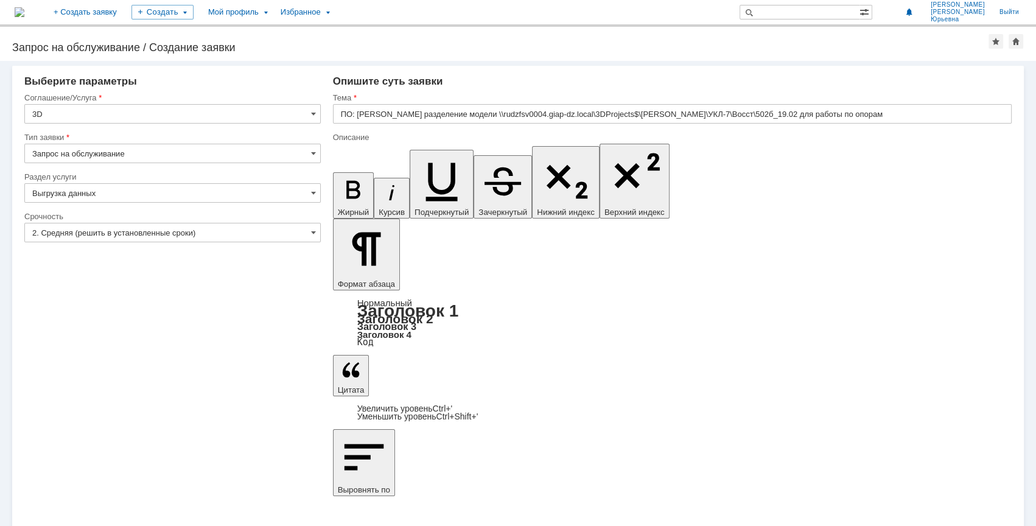
click at [391, 128] on div at bounding box center [672, 128] width 679 height 9
click at [346, 181] on icon "button" at bounding box center [353, 190] width 14 height 18
click at [379, 180] on icon "button" at bounding box center [392, 193] width 26 height 26
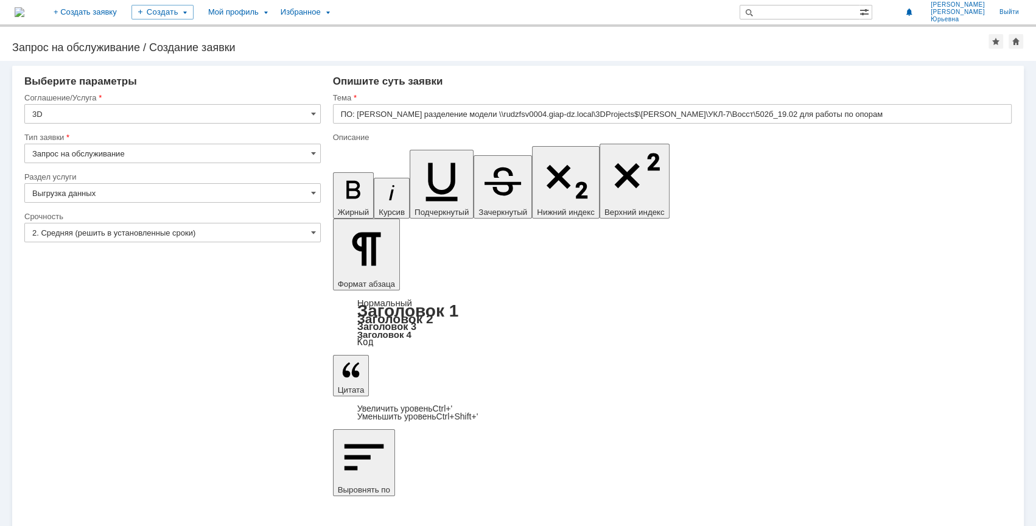
drag, startPoint x: 480, startPoint y: 4131, endPoint x: 644, endPoint y: 4112, distance: 164.9
copy div "Создать отдельные модели для работы по опорам: 1) модель " Отделение турбокомпр…"
